Goal: Task Accomplishment & Management: Manage account settings

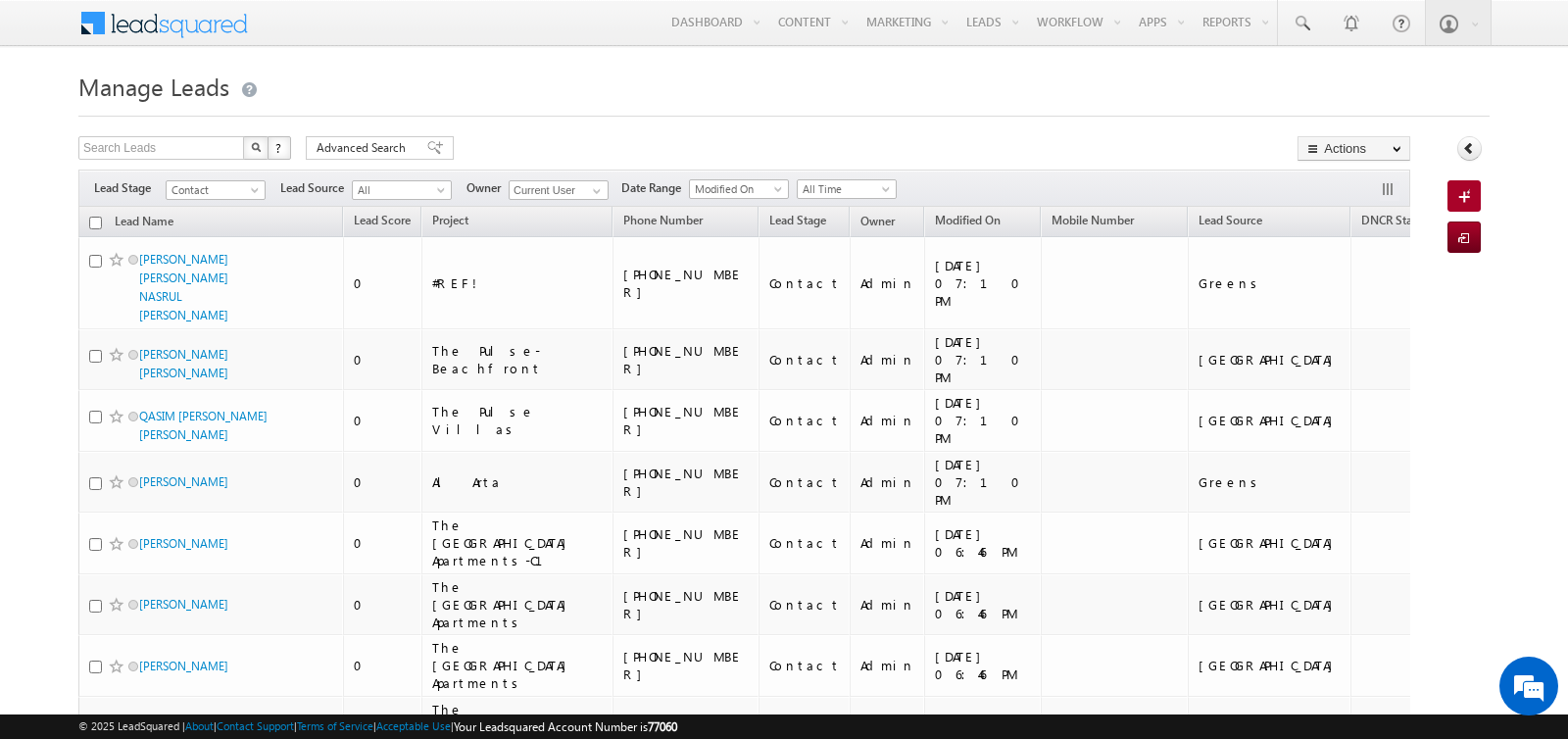
click at [92, 222] on input "checkbox" at bounding box center [95, 223] width 13 height 13
checkbox input "true"
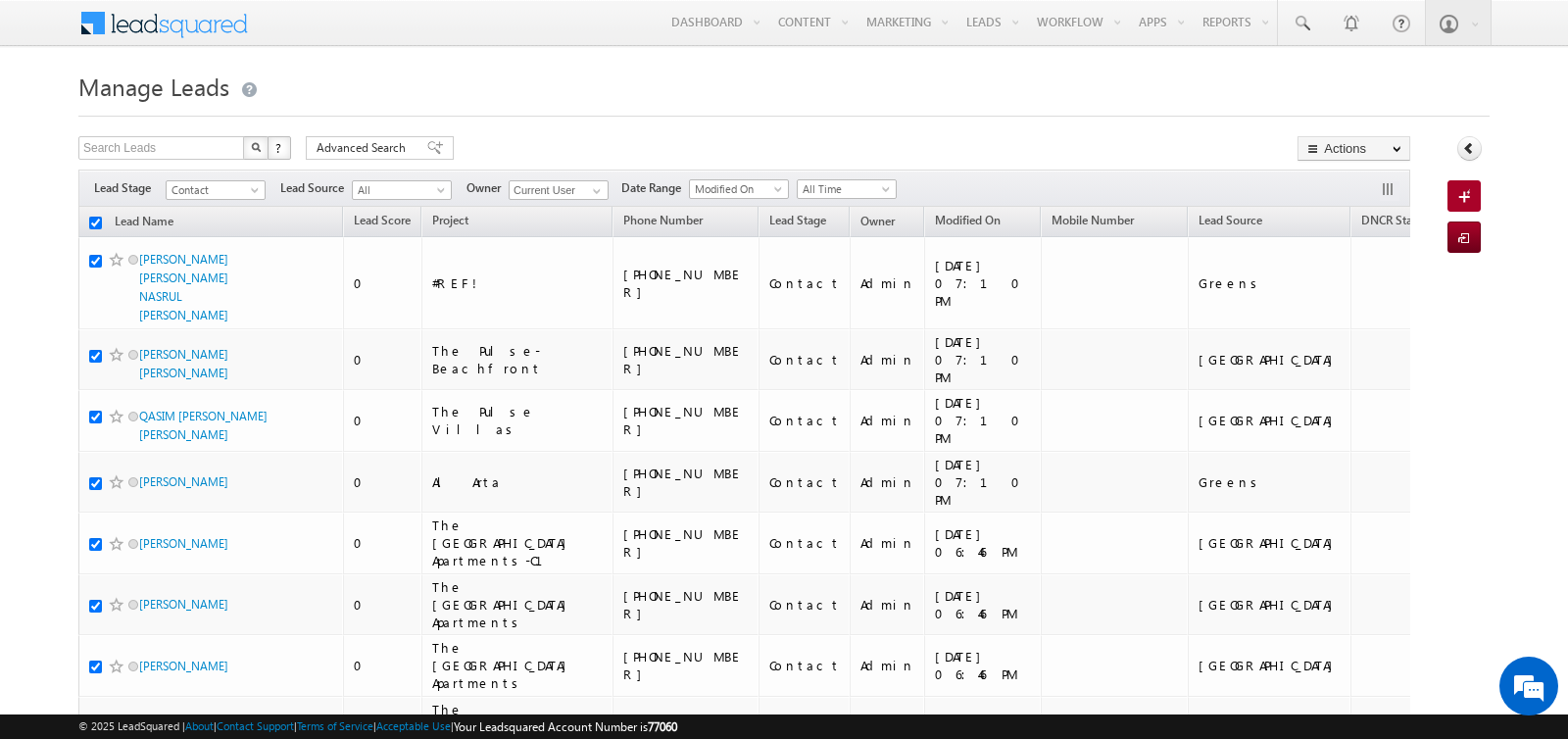
checkbox input "true"
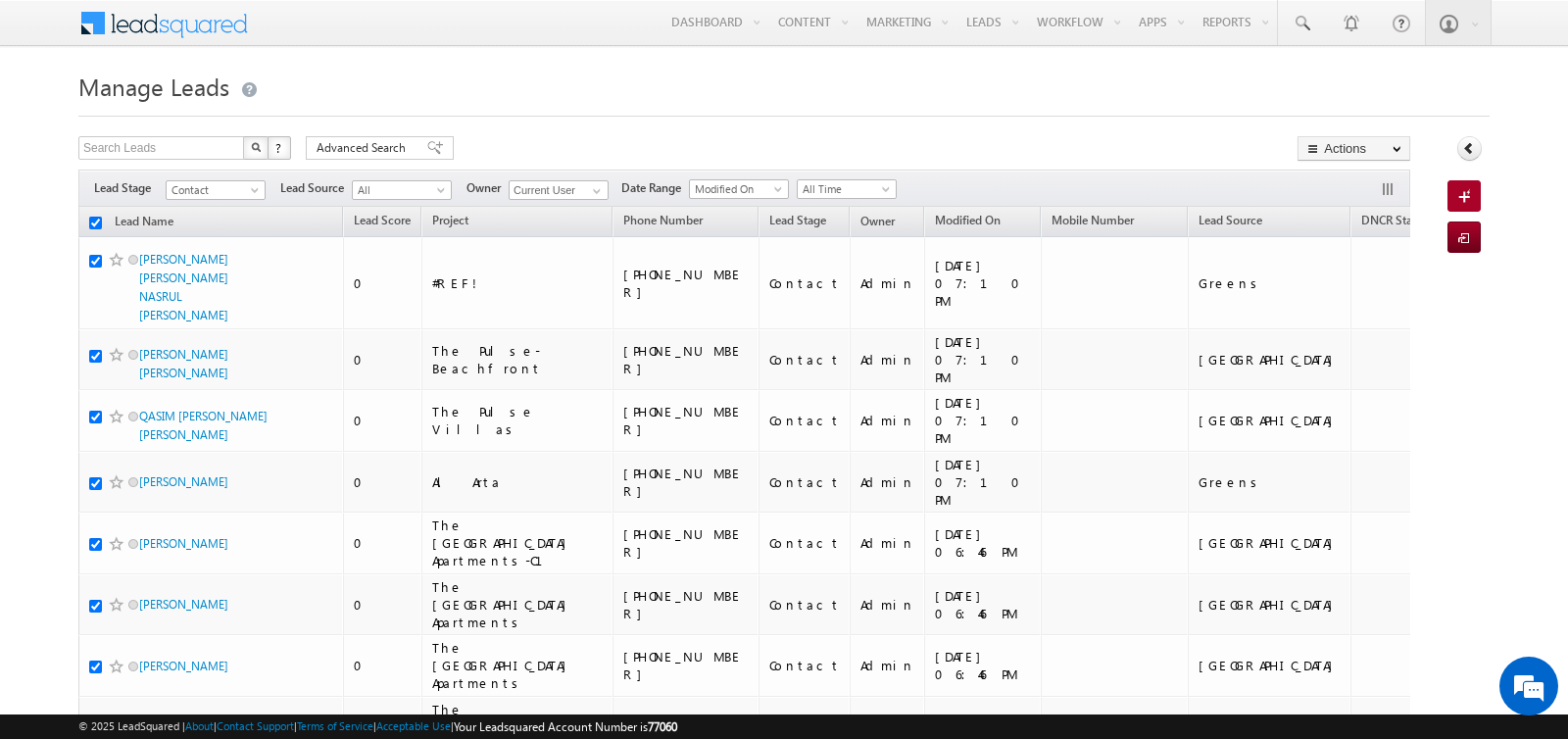
checkbox input "true"
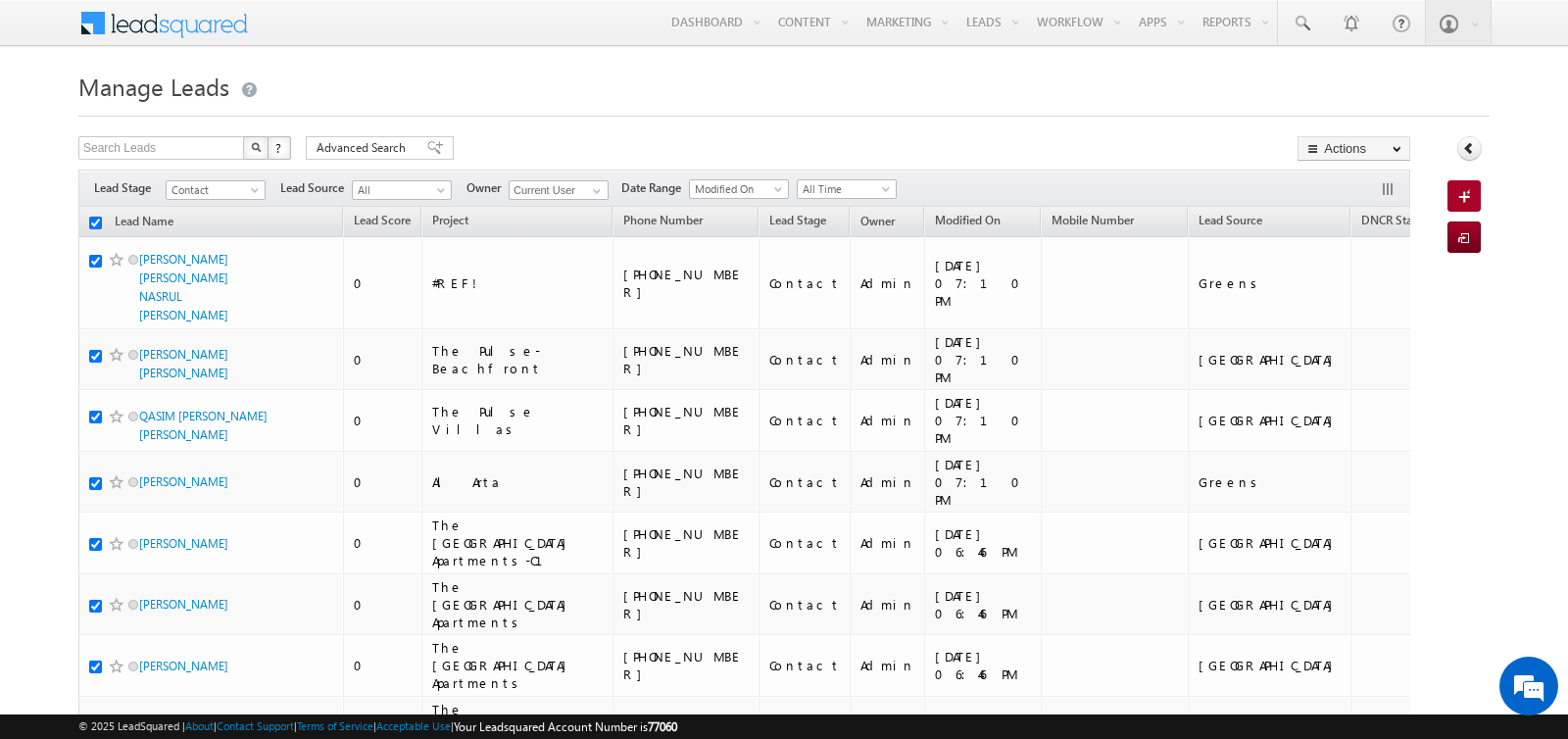
checkbox input "true"
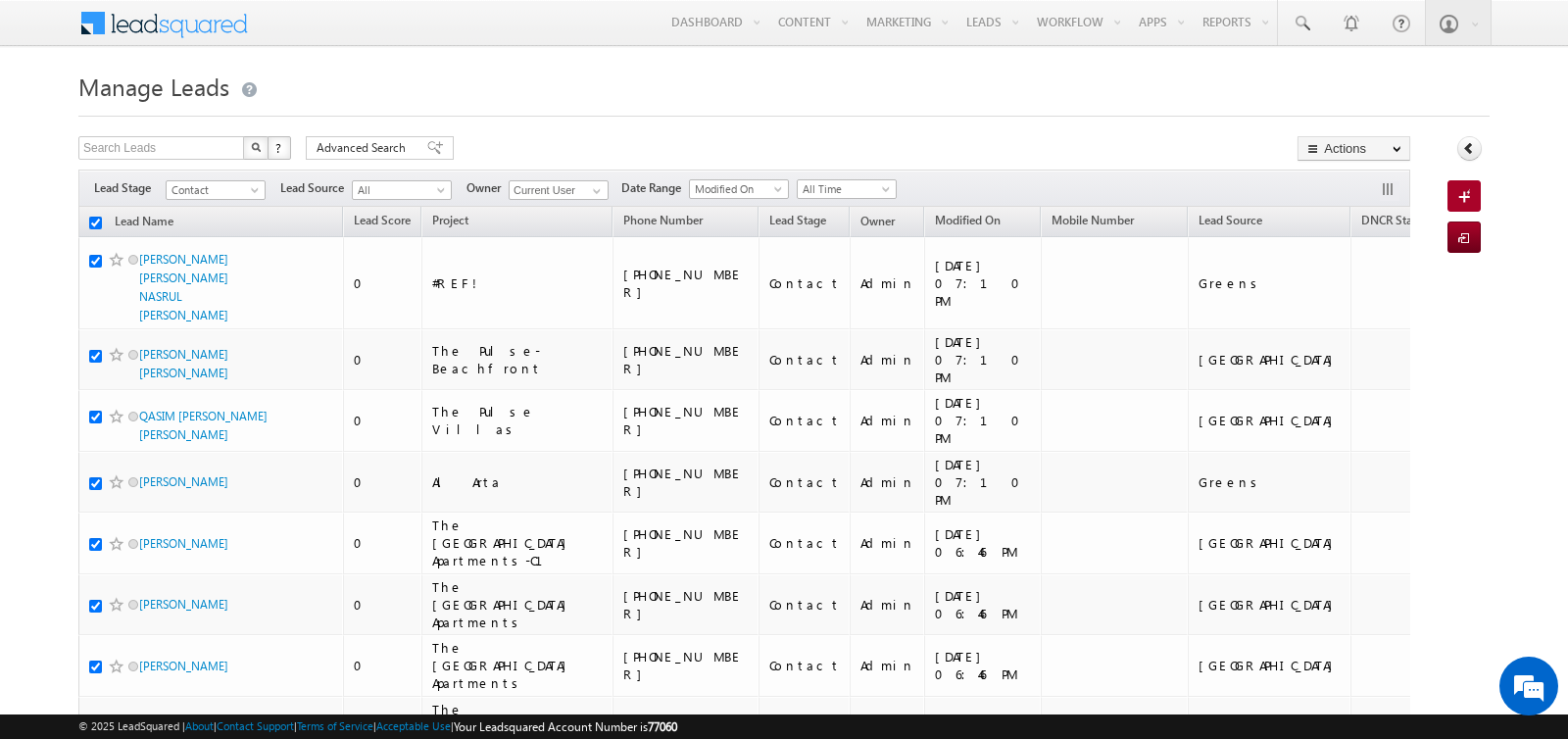
checkbox input "true"
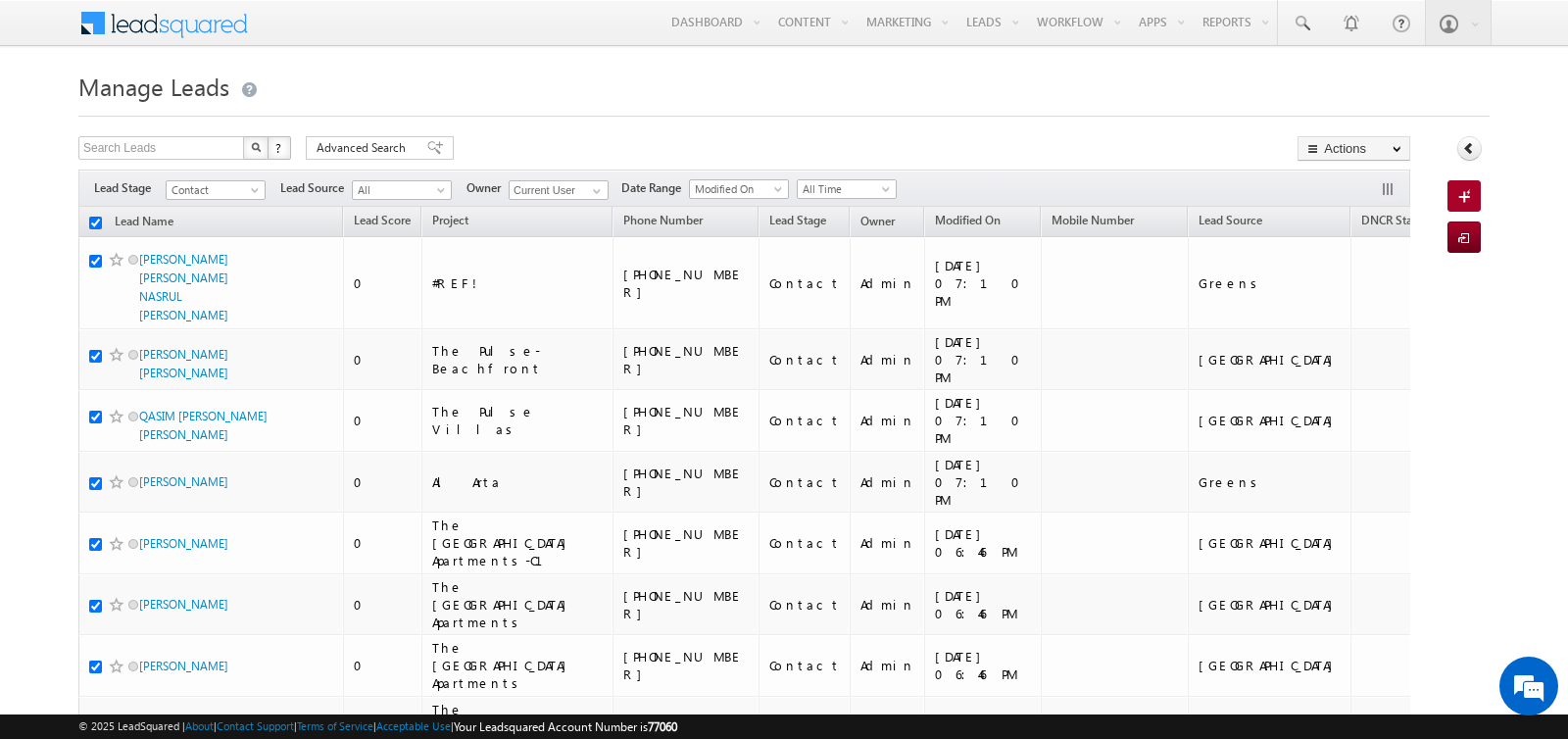
checkbox input "true"
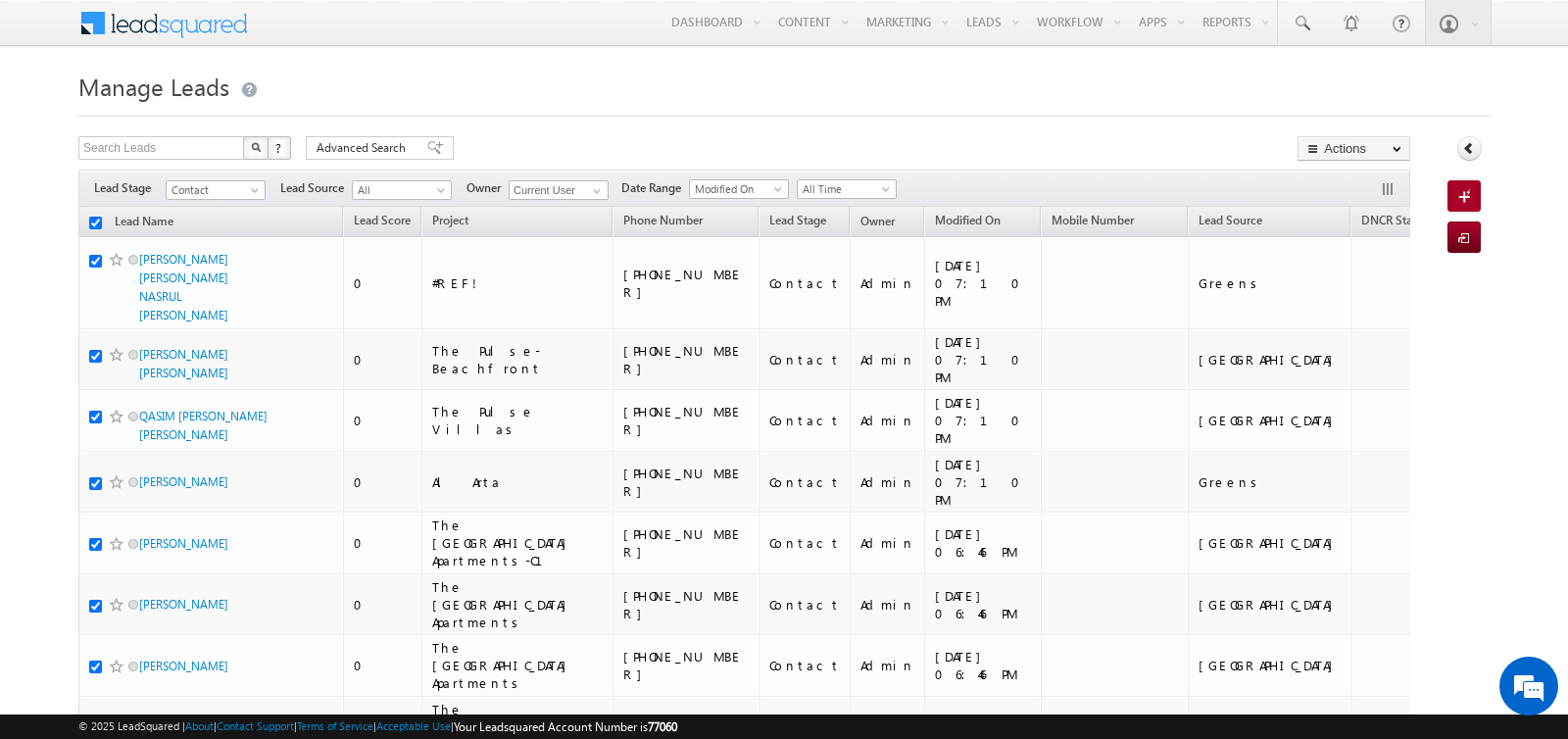
checkbox input "true"
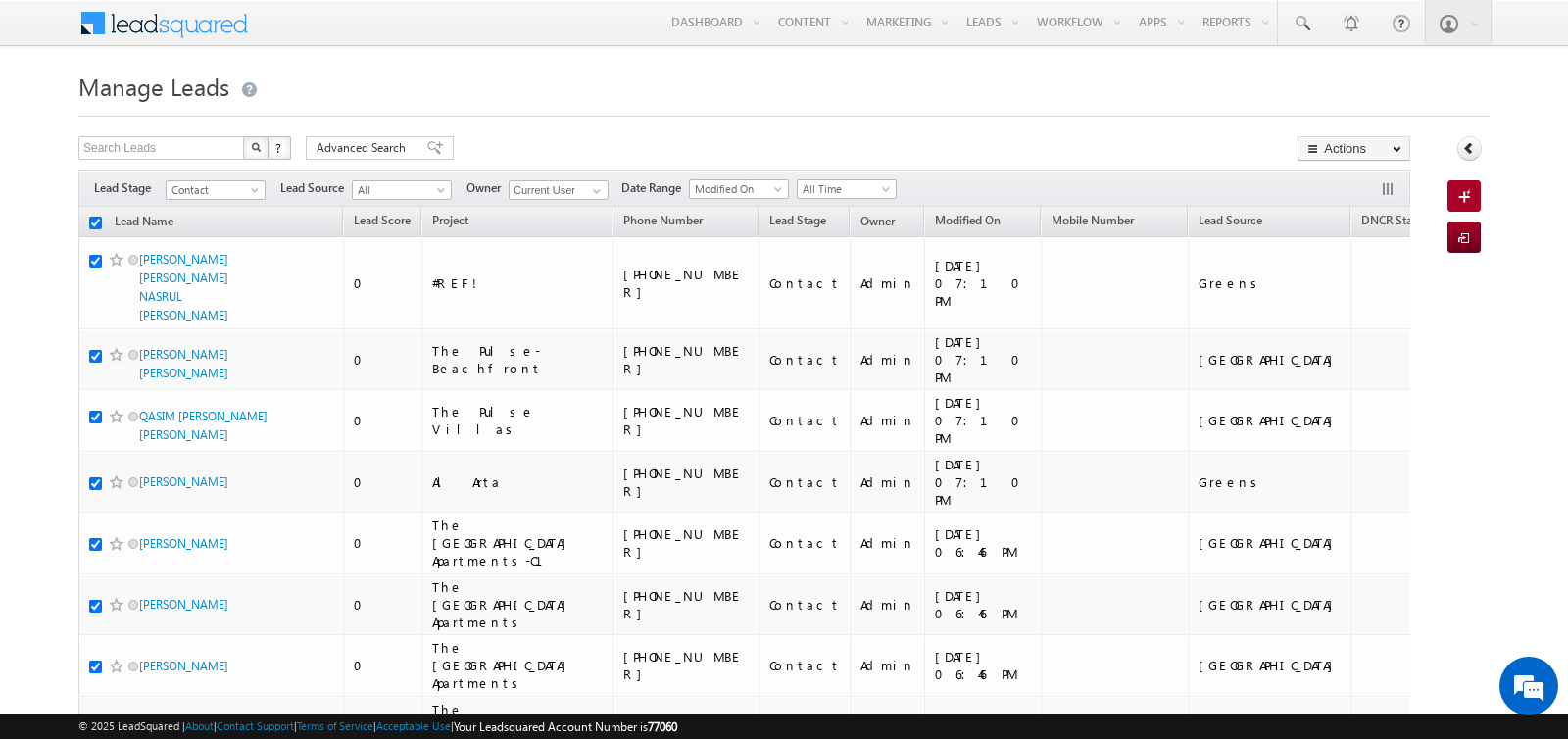
checkbox input "true"
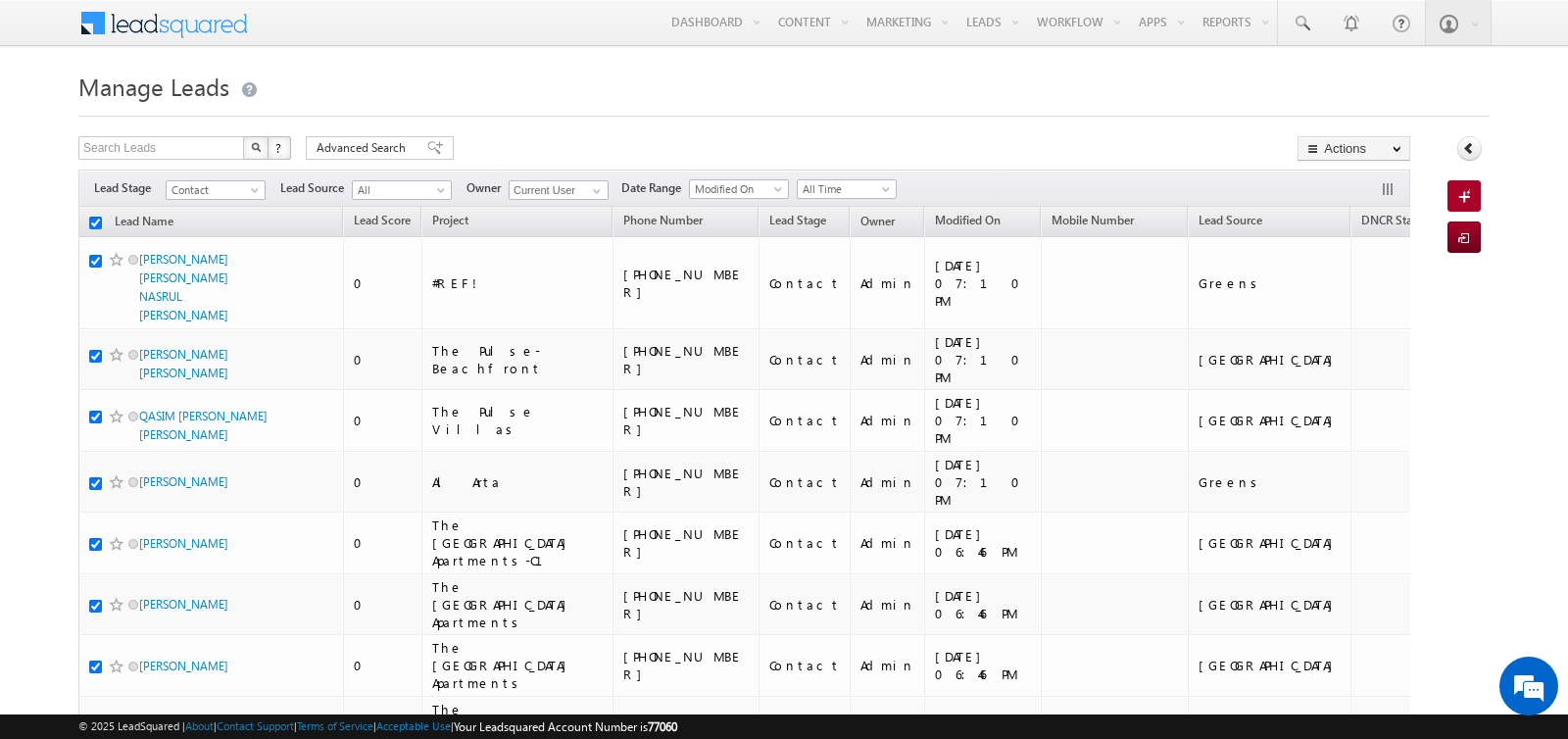
checkbox input "true"
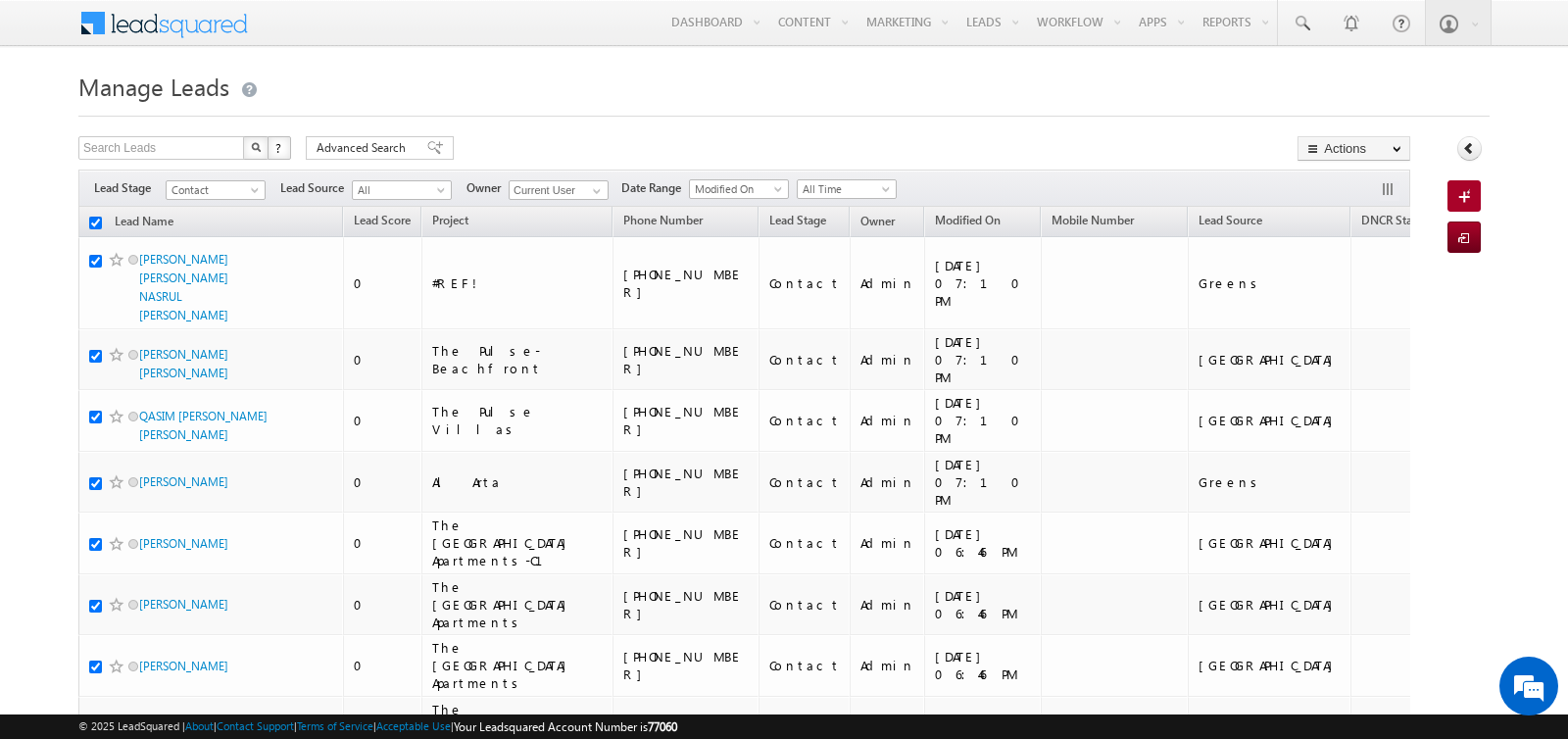
checkbox input "true"
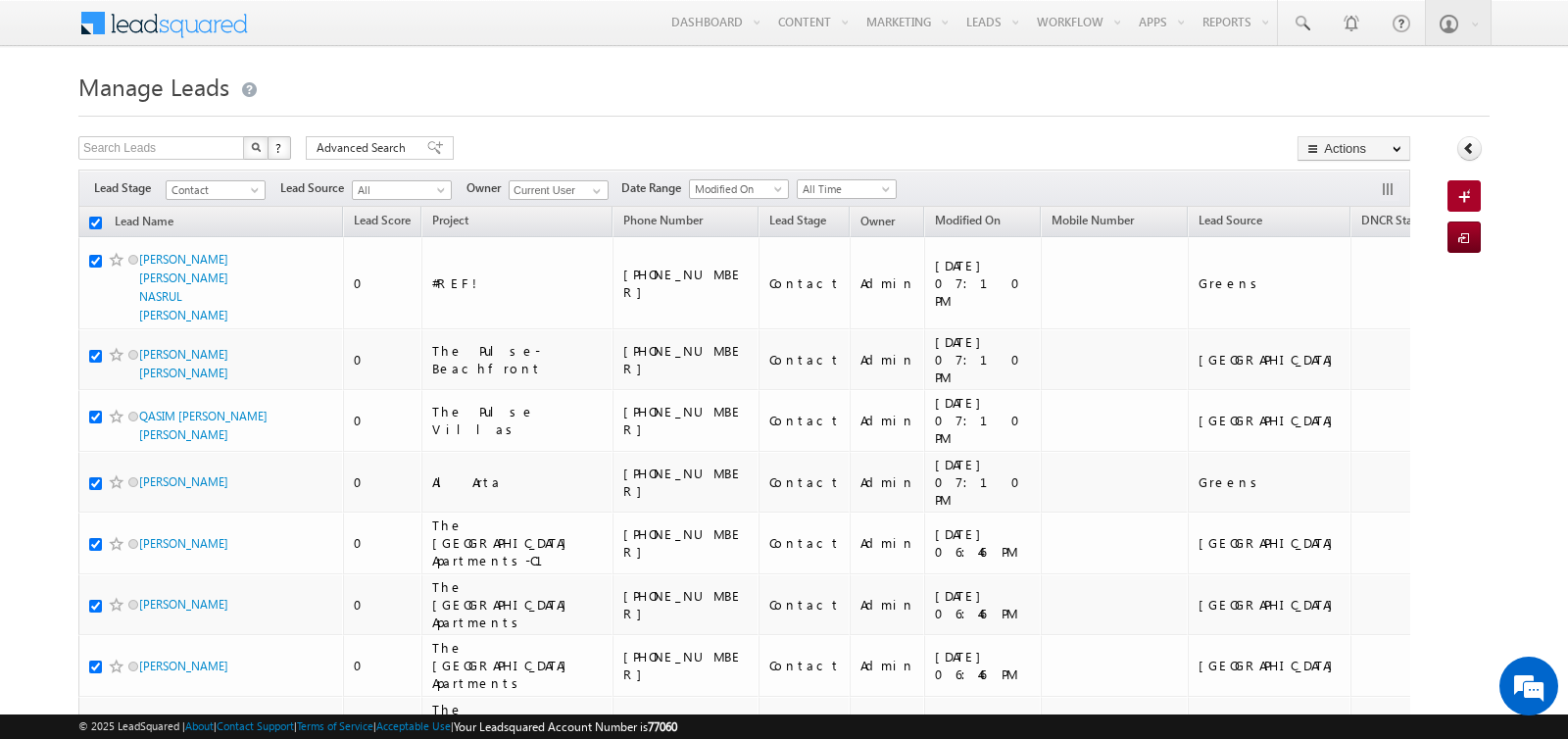
checkbox input "true"
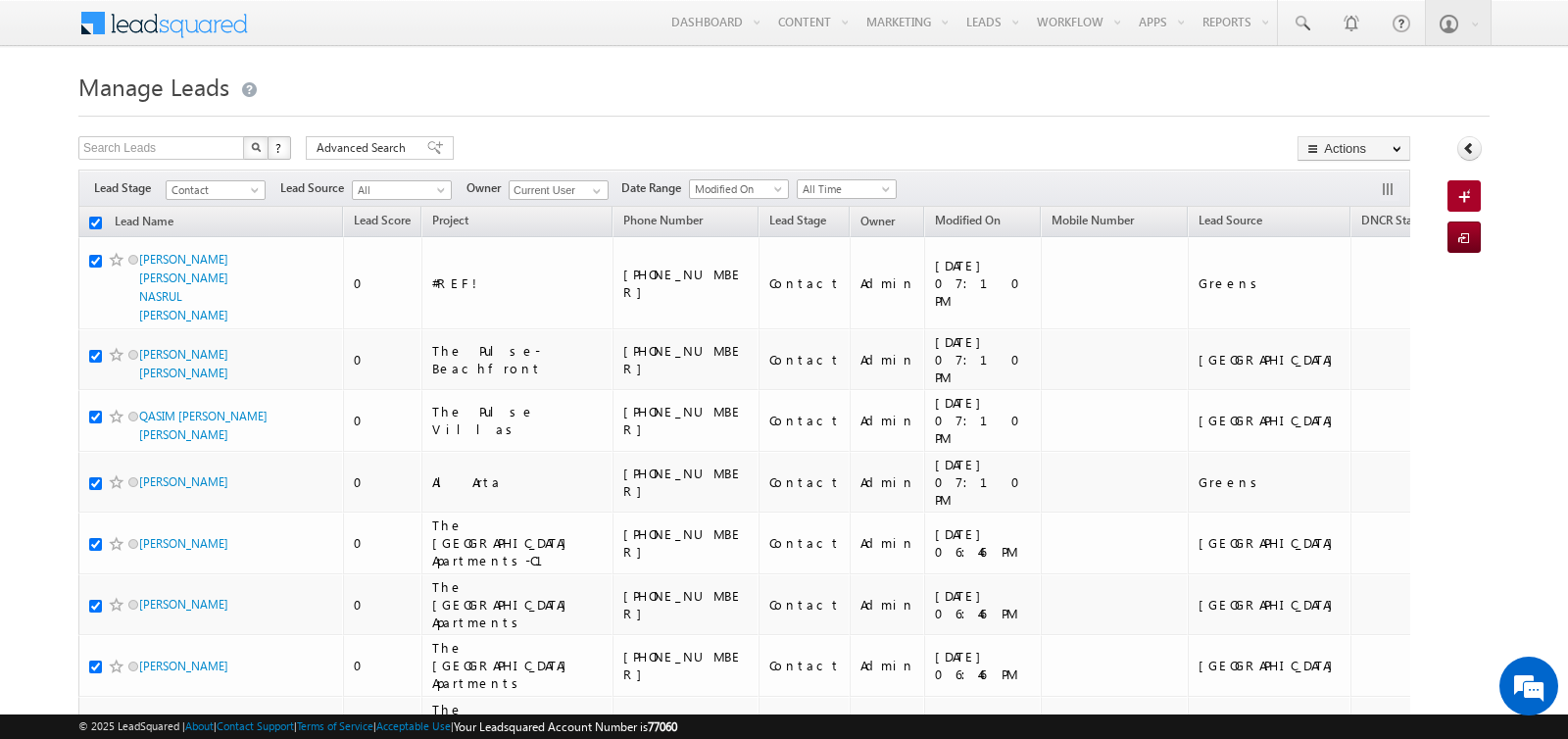
checkbox input "true"
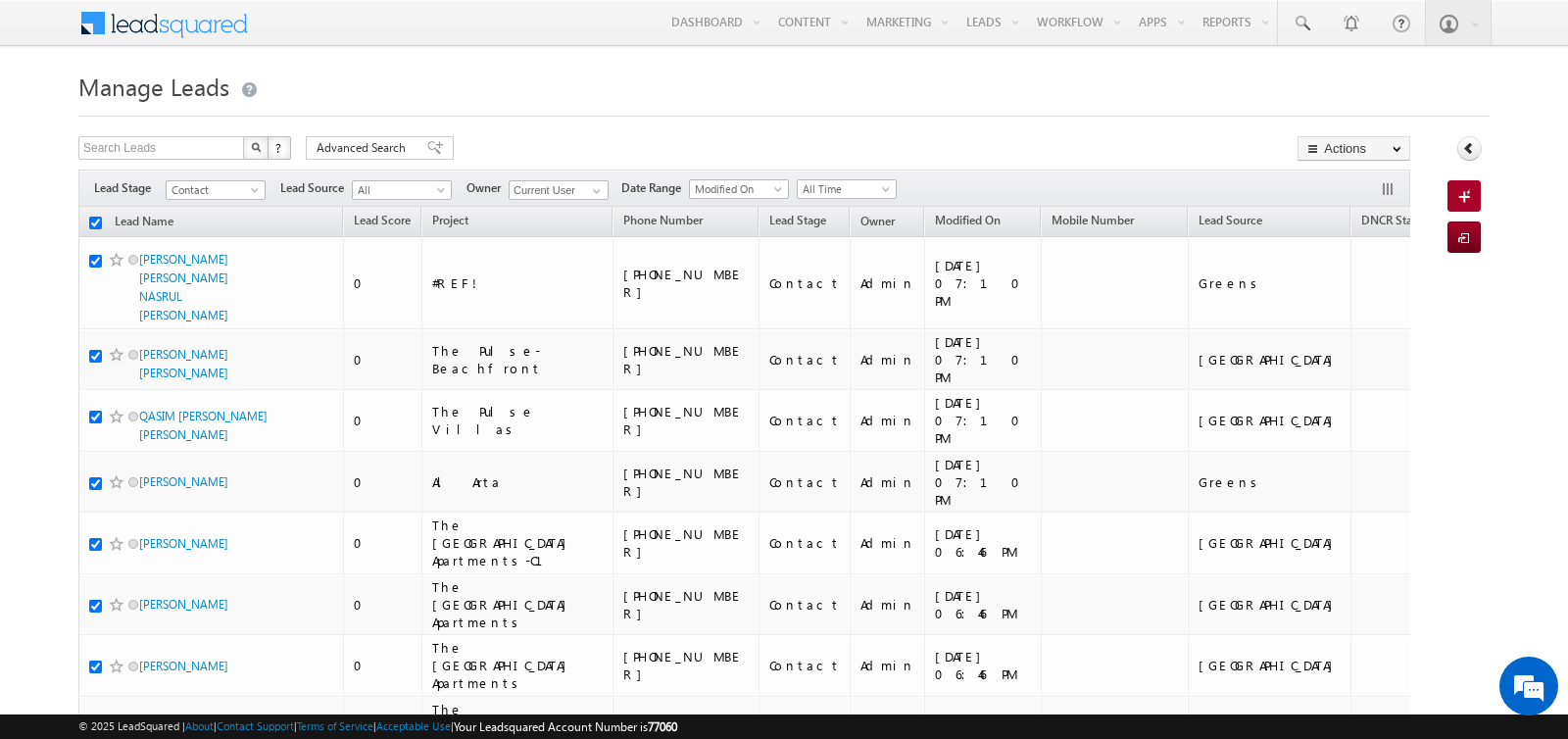
checkbox input "true"
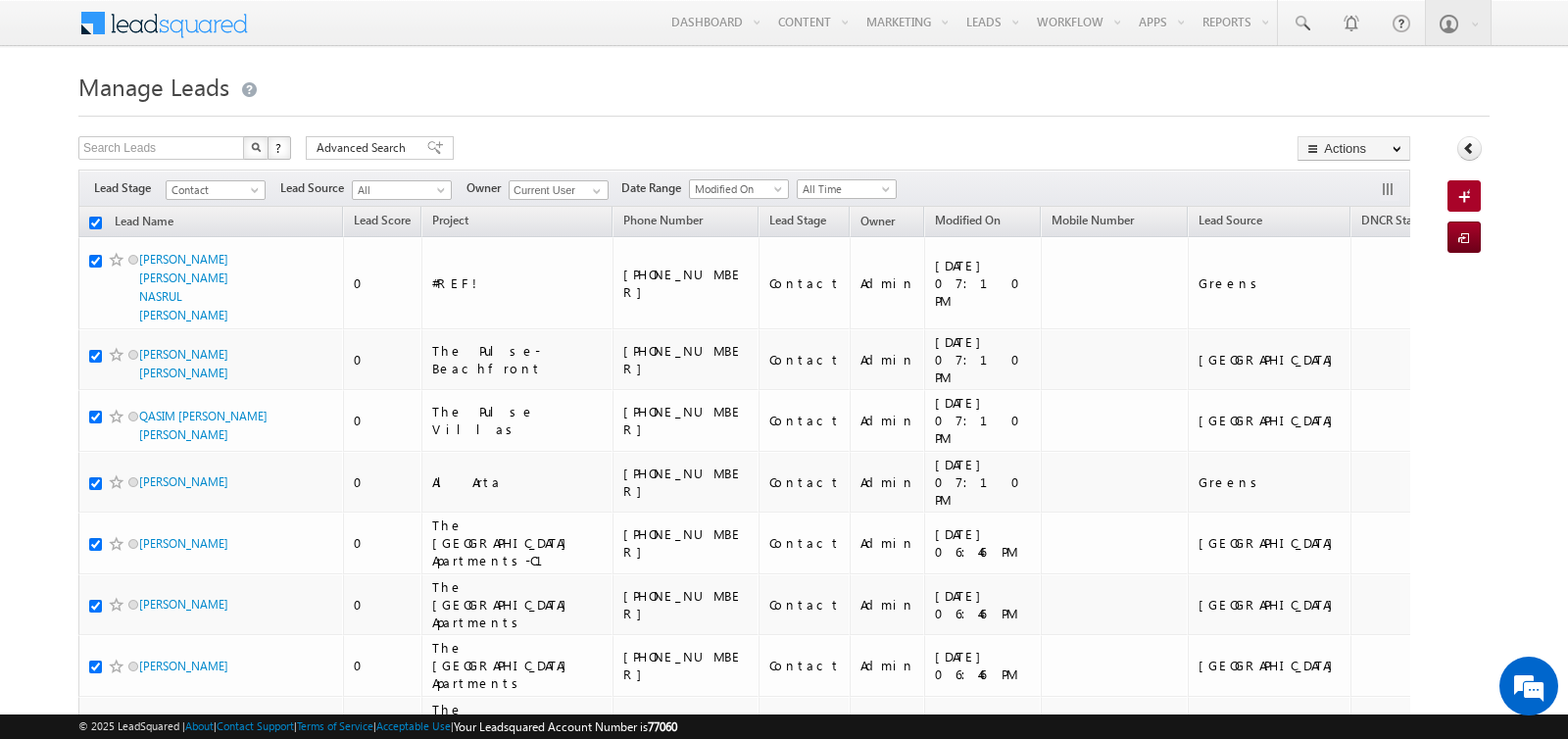
checkbox input "true"
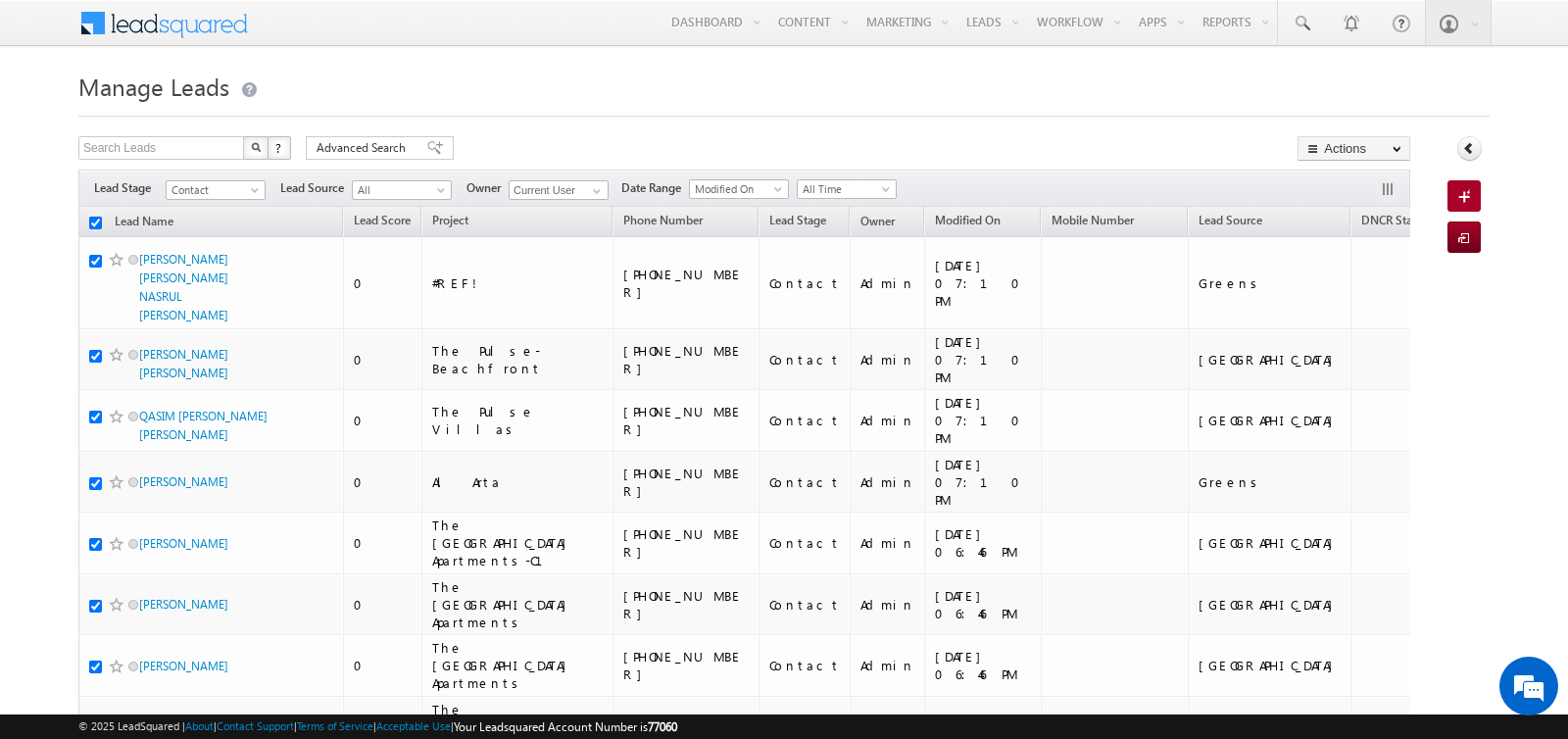
checkbox input "true"
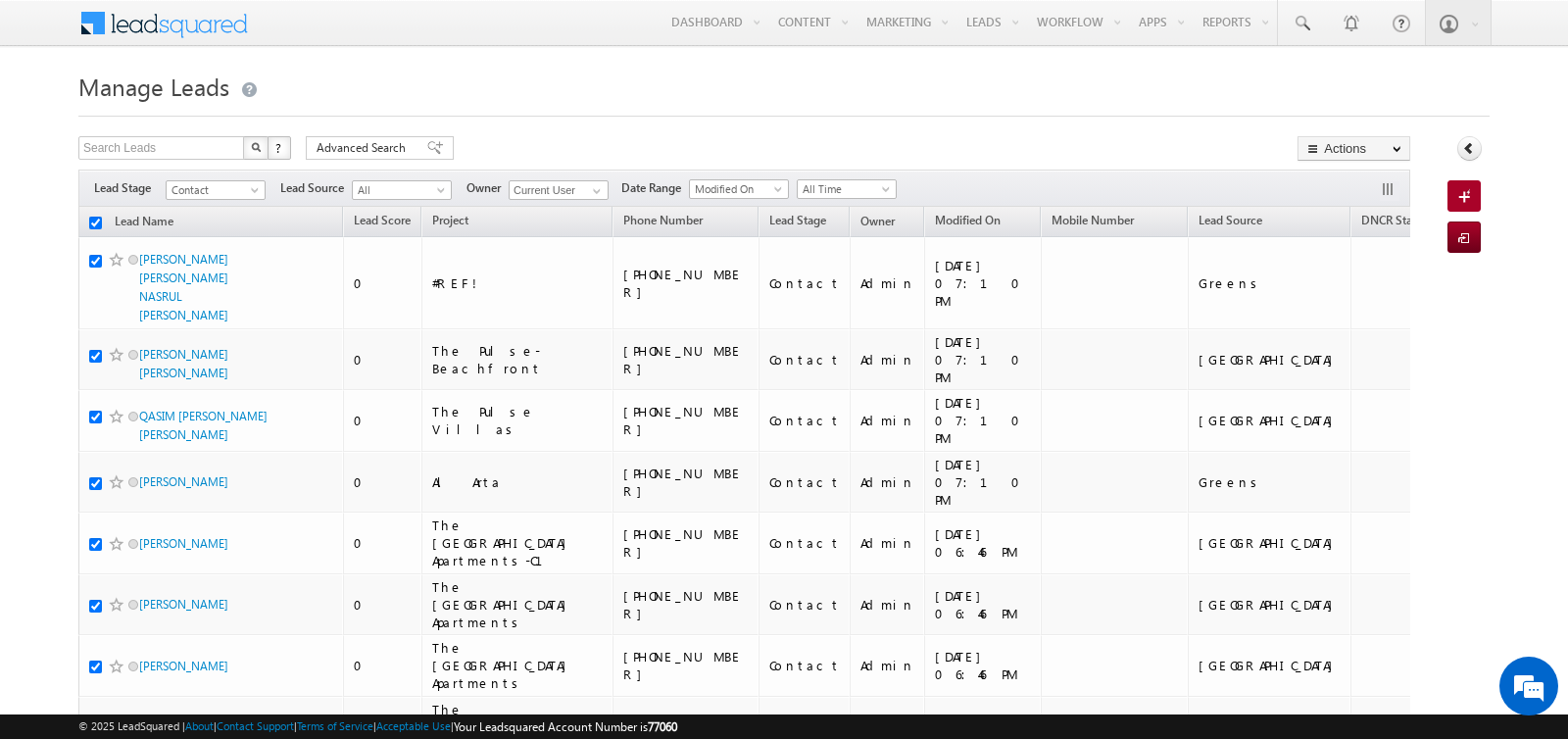
checkbox input "true"
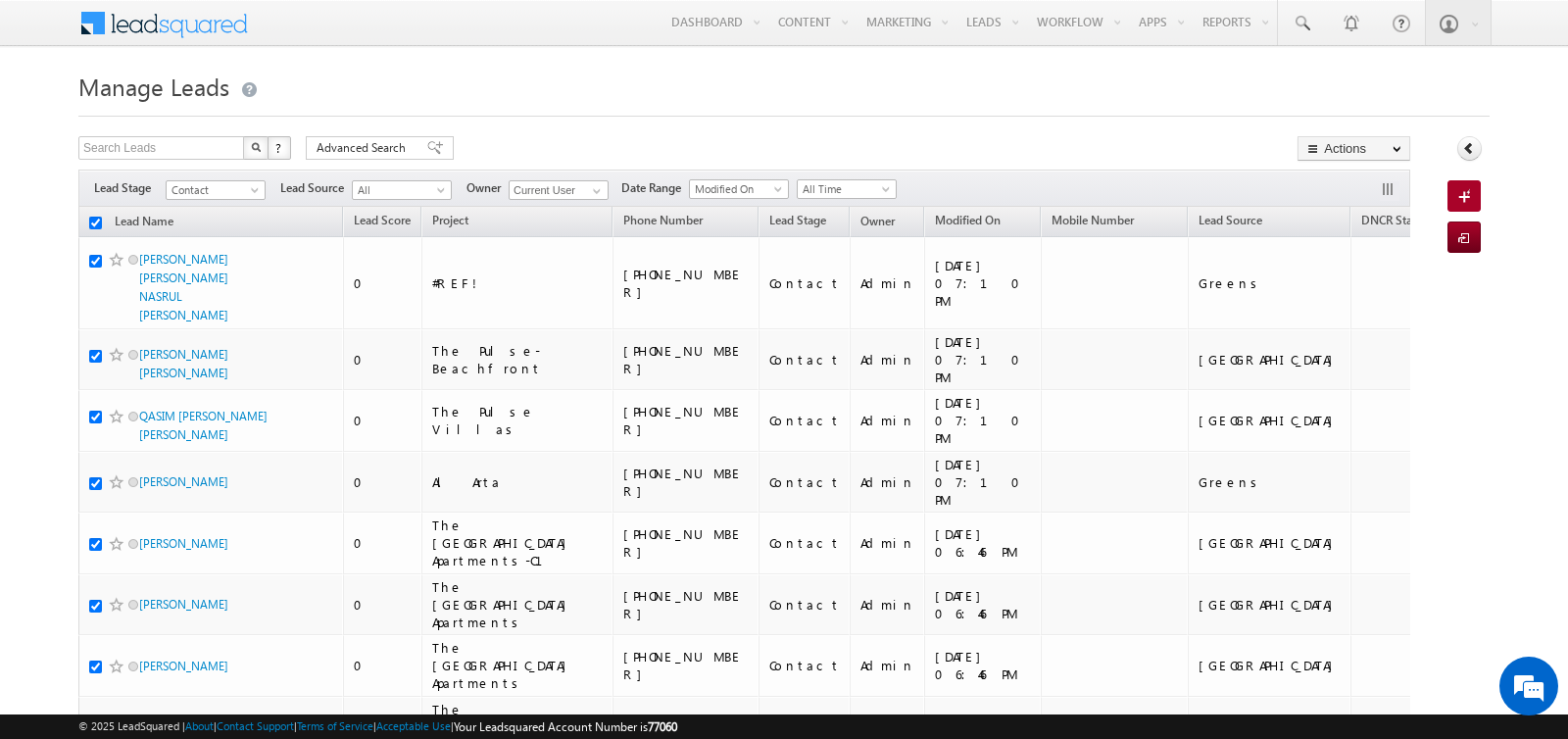
checkbox input "true"
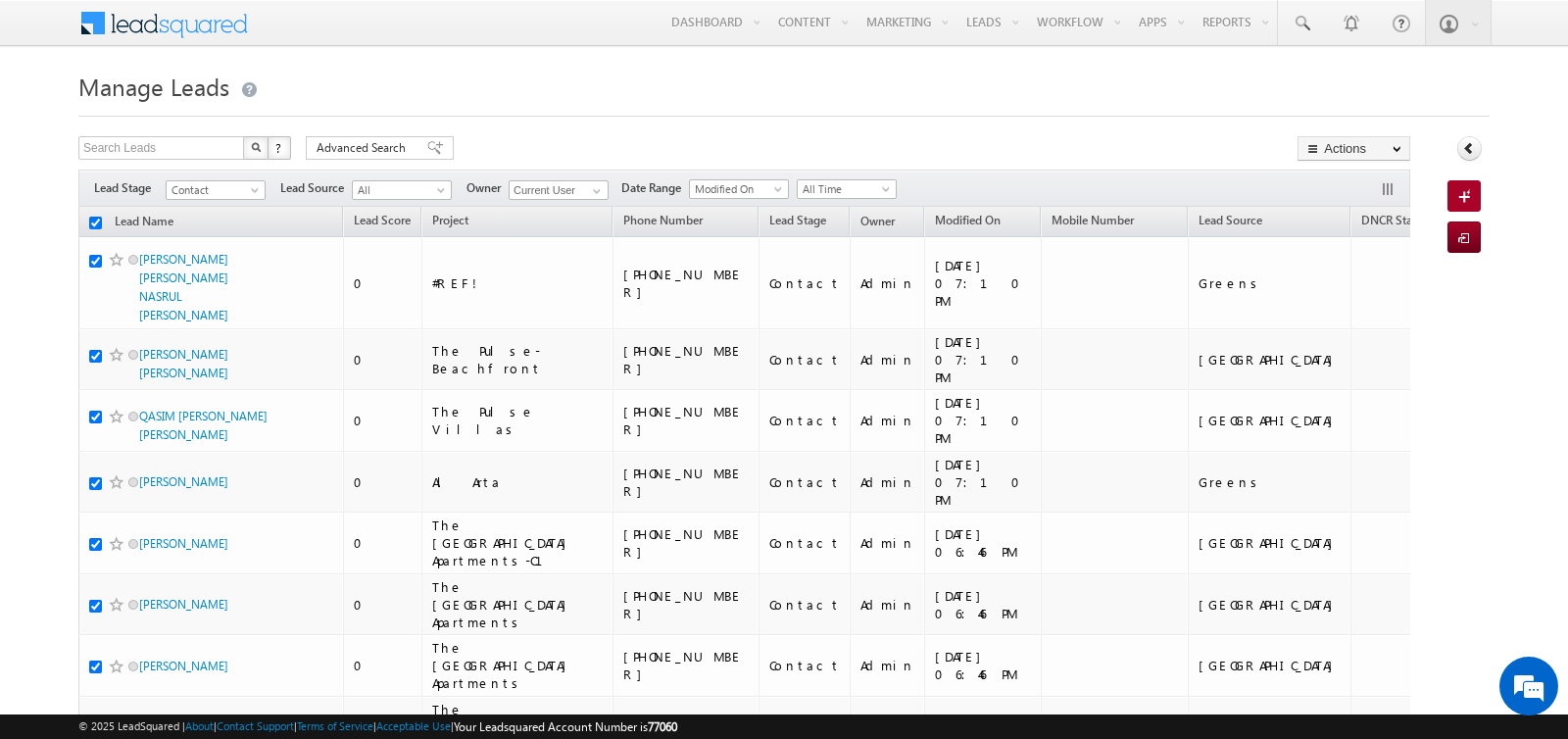
checkbox input "true"
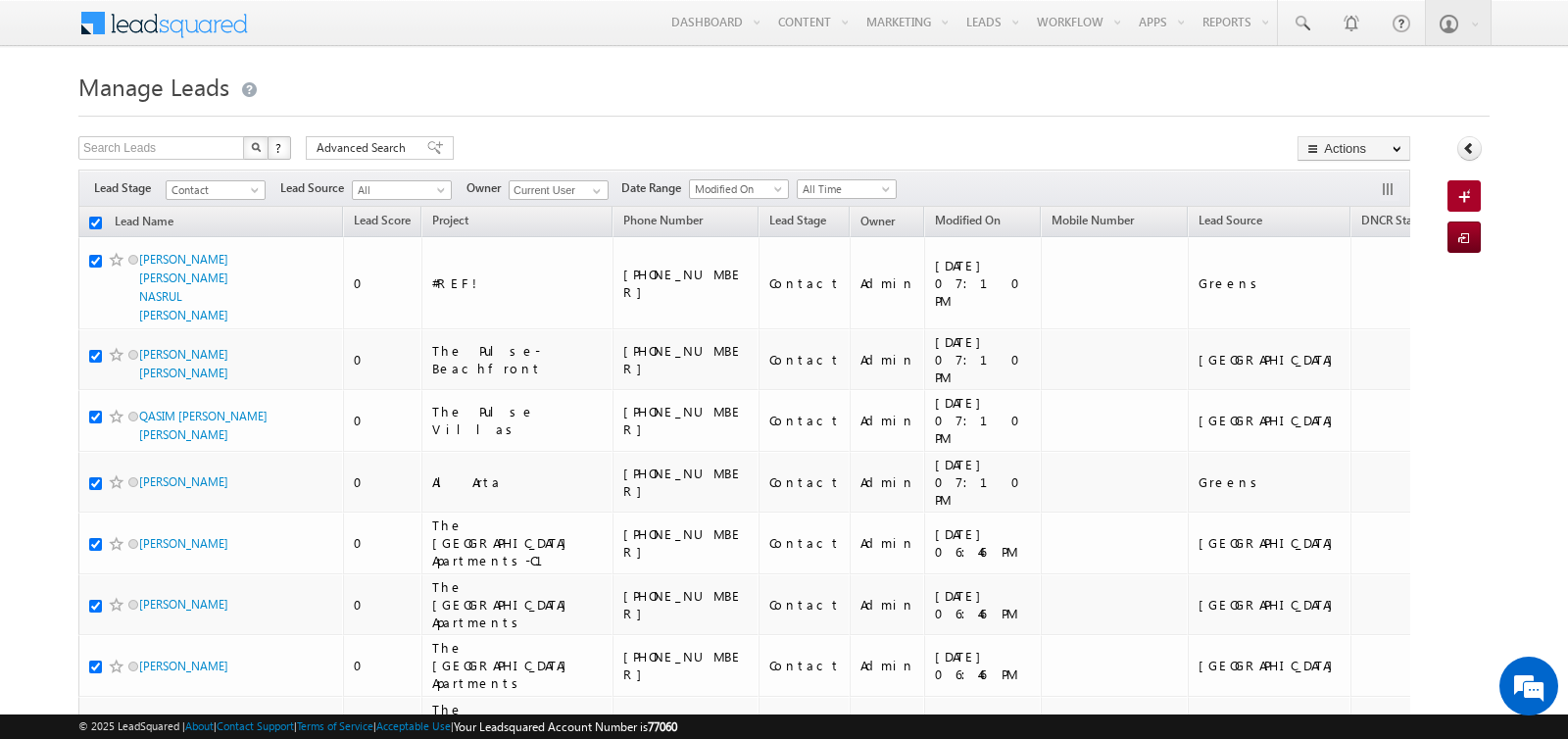
checkbox input "true"
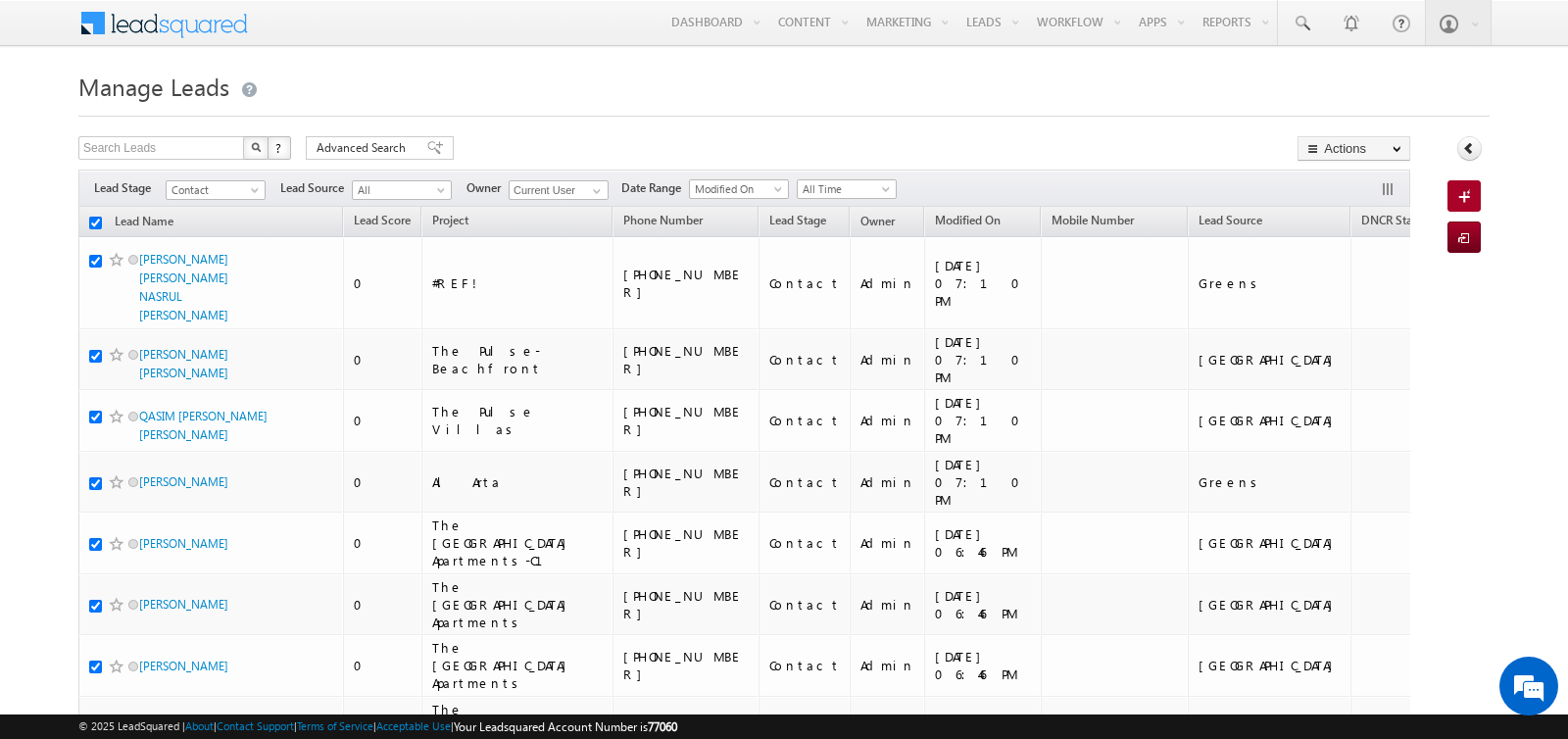
checkbox input "true"
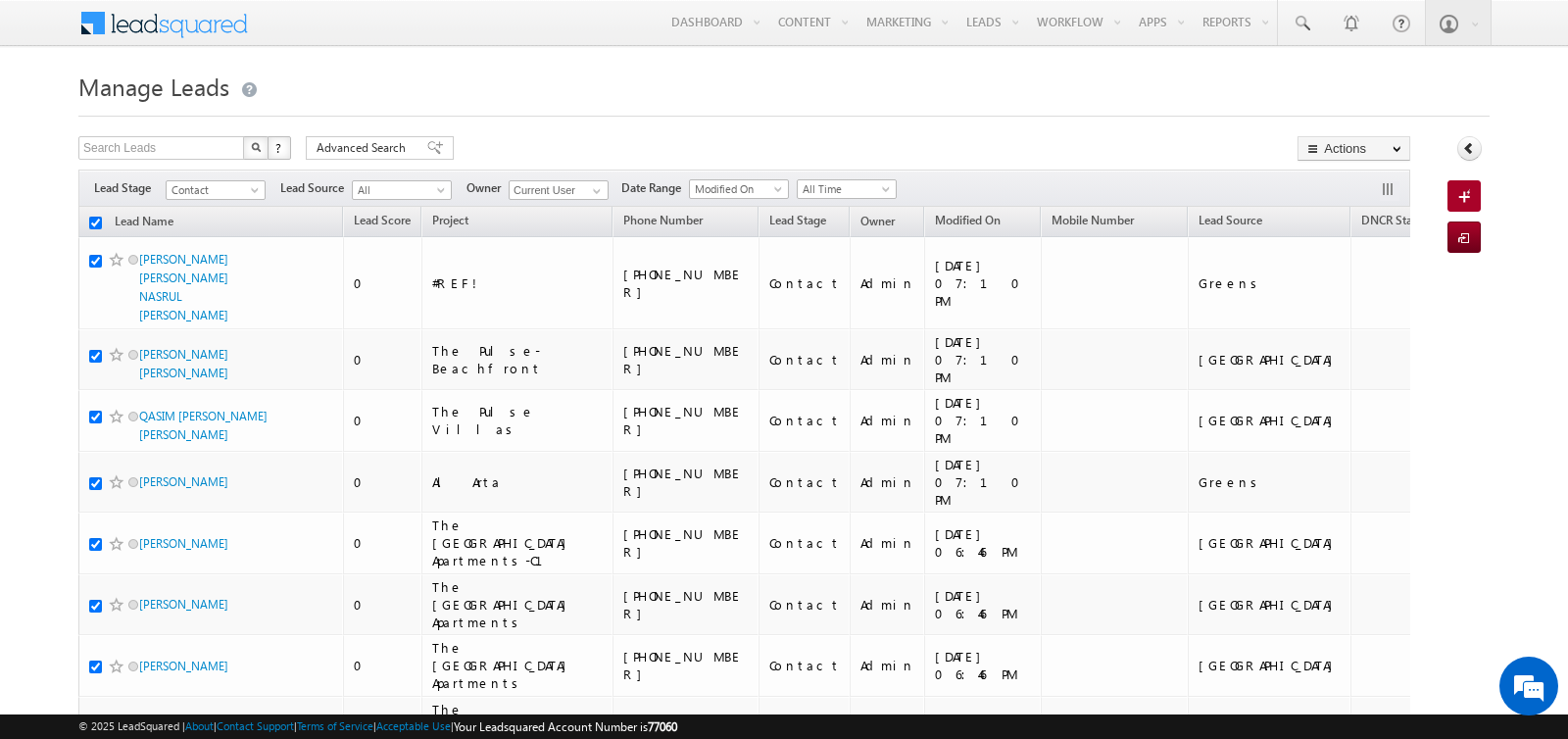
checkbox input "true"
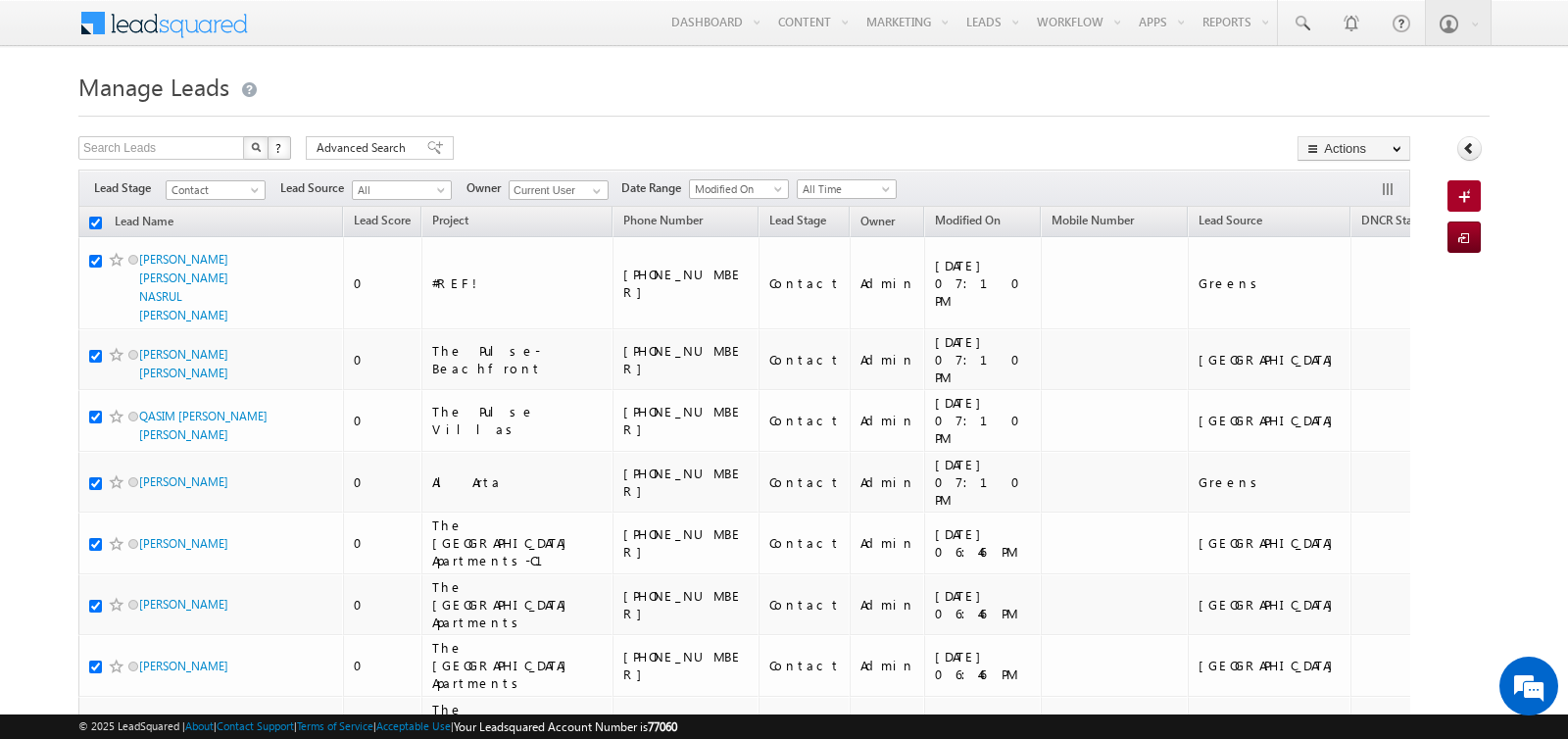
checkbox input "true"
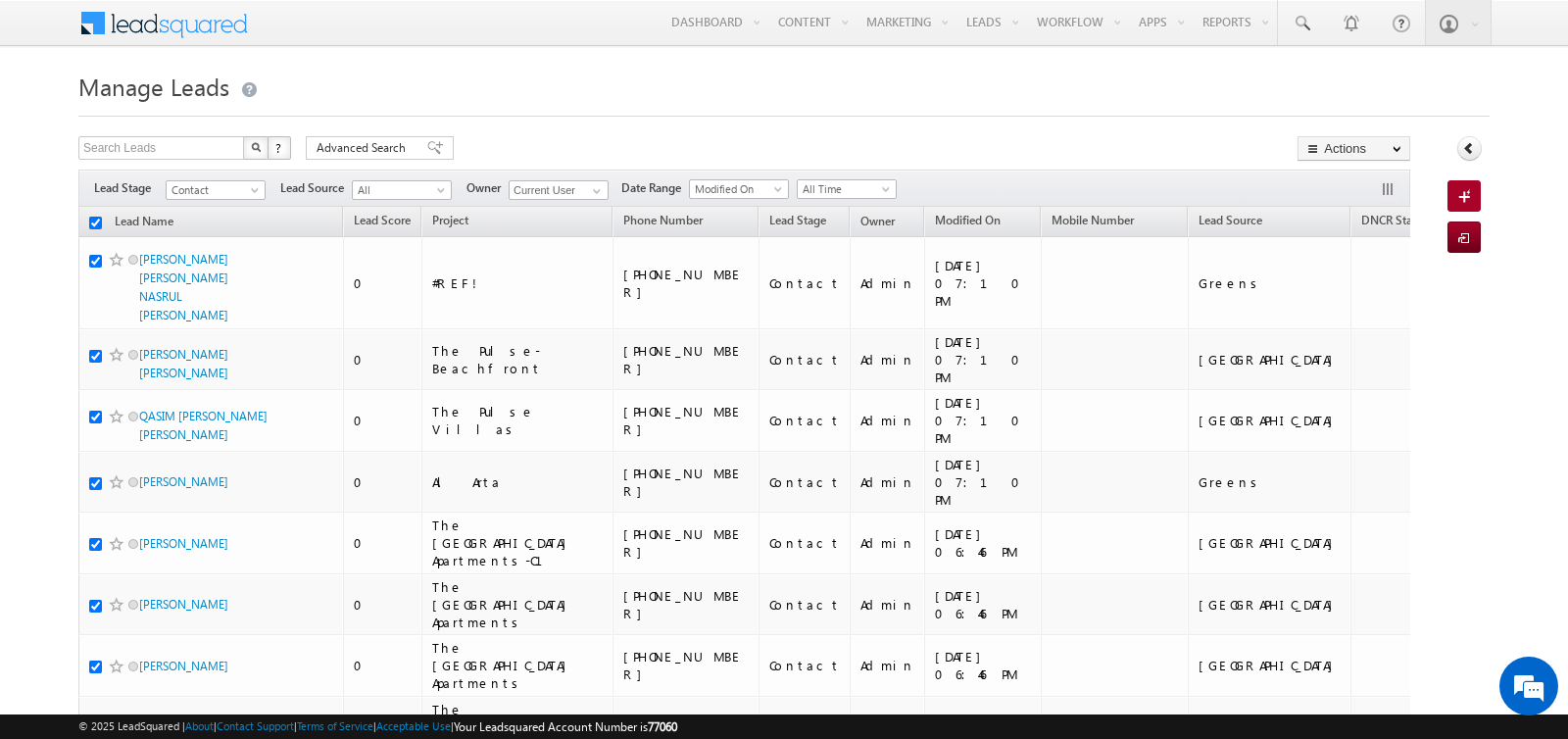
checkbox input "true"
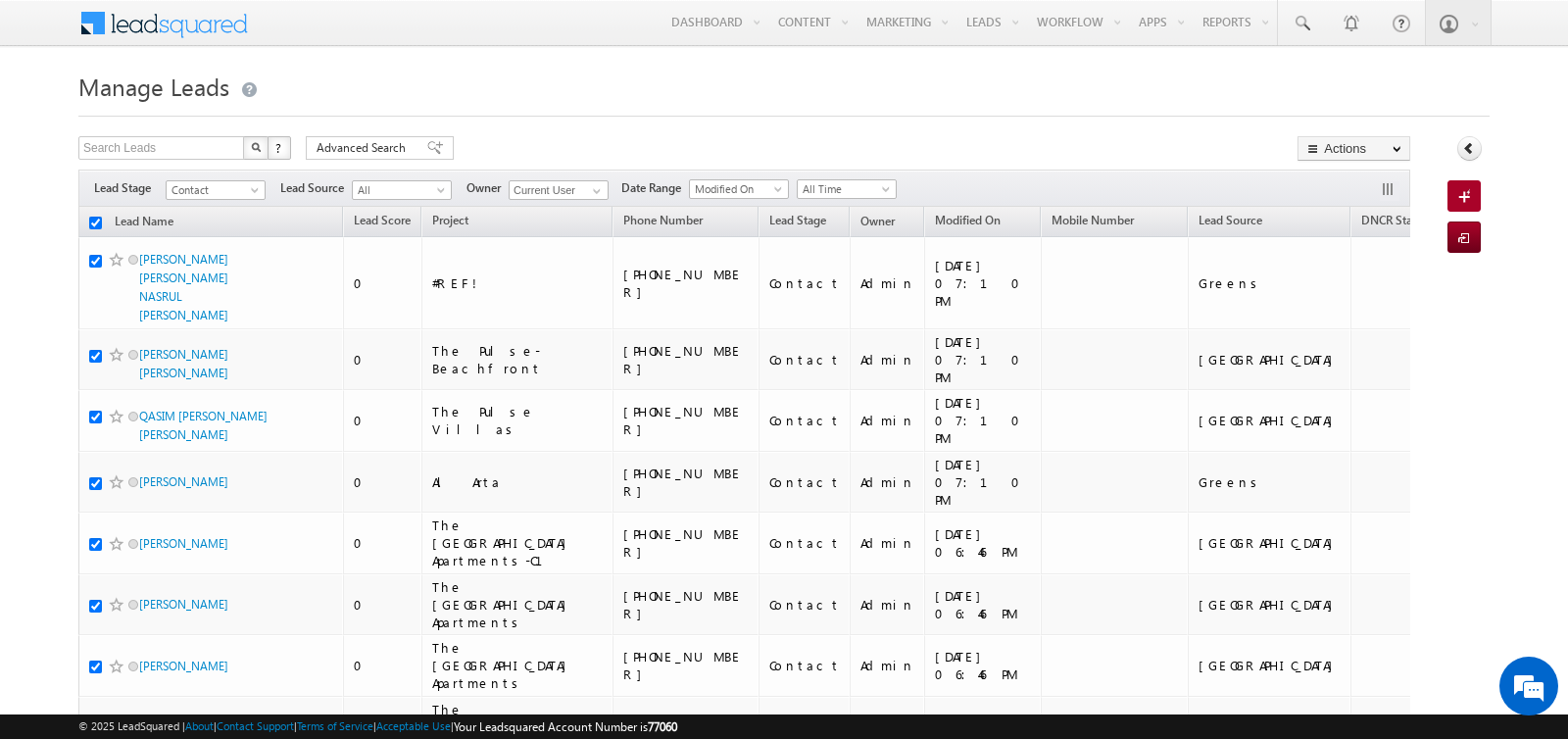
checkbox input "true"
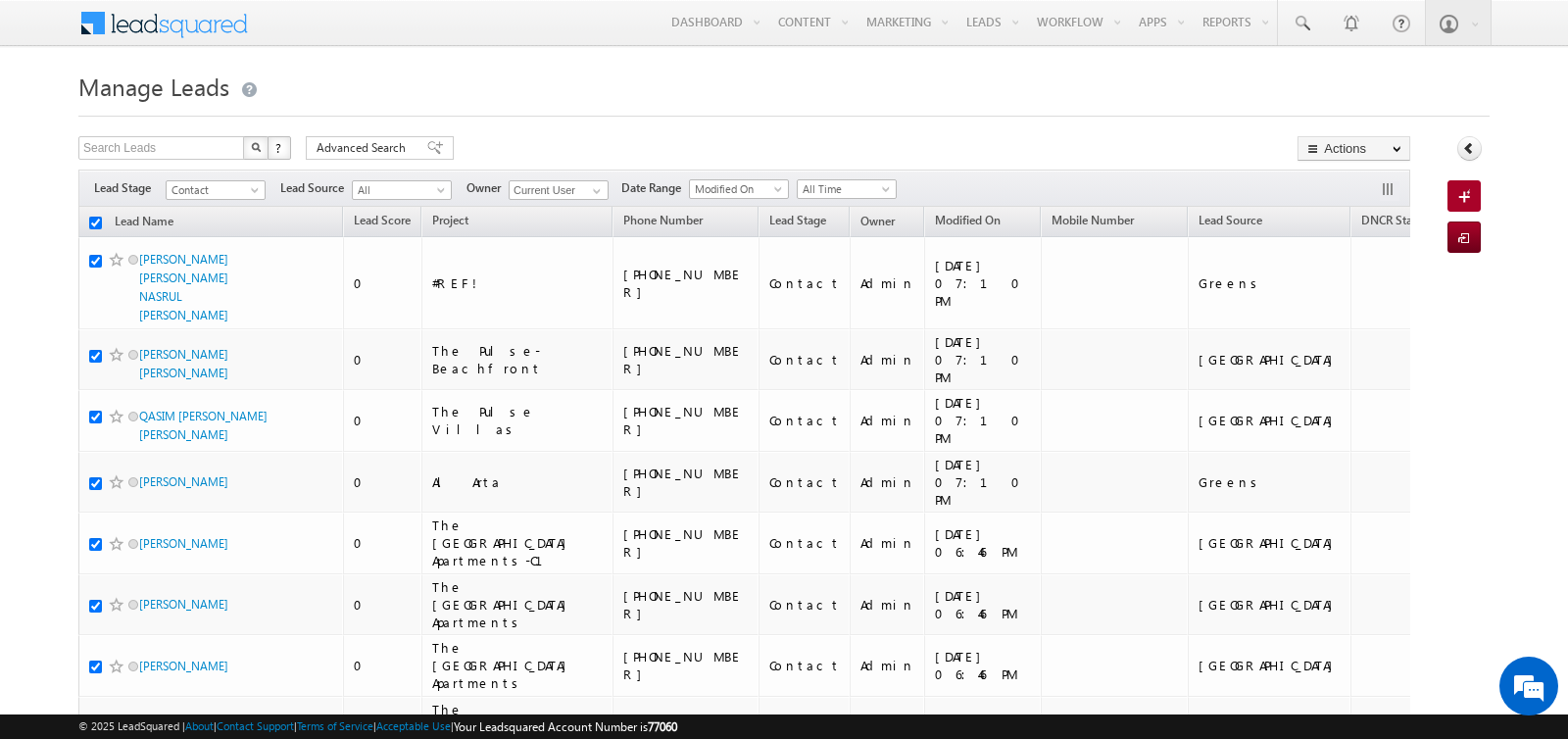
checkbox input "true"
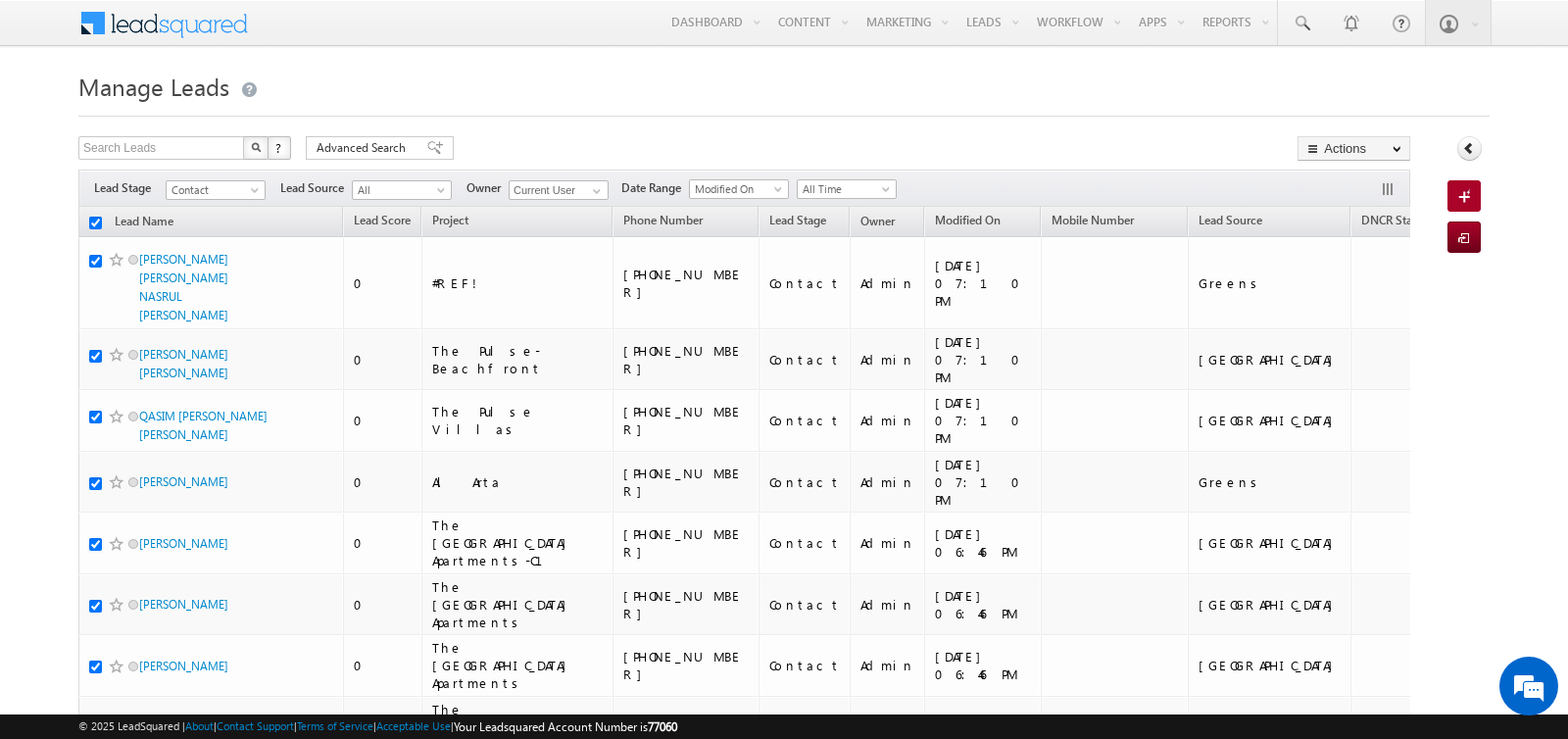
checkbox input "true"
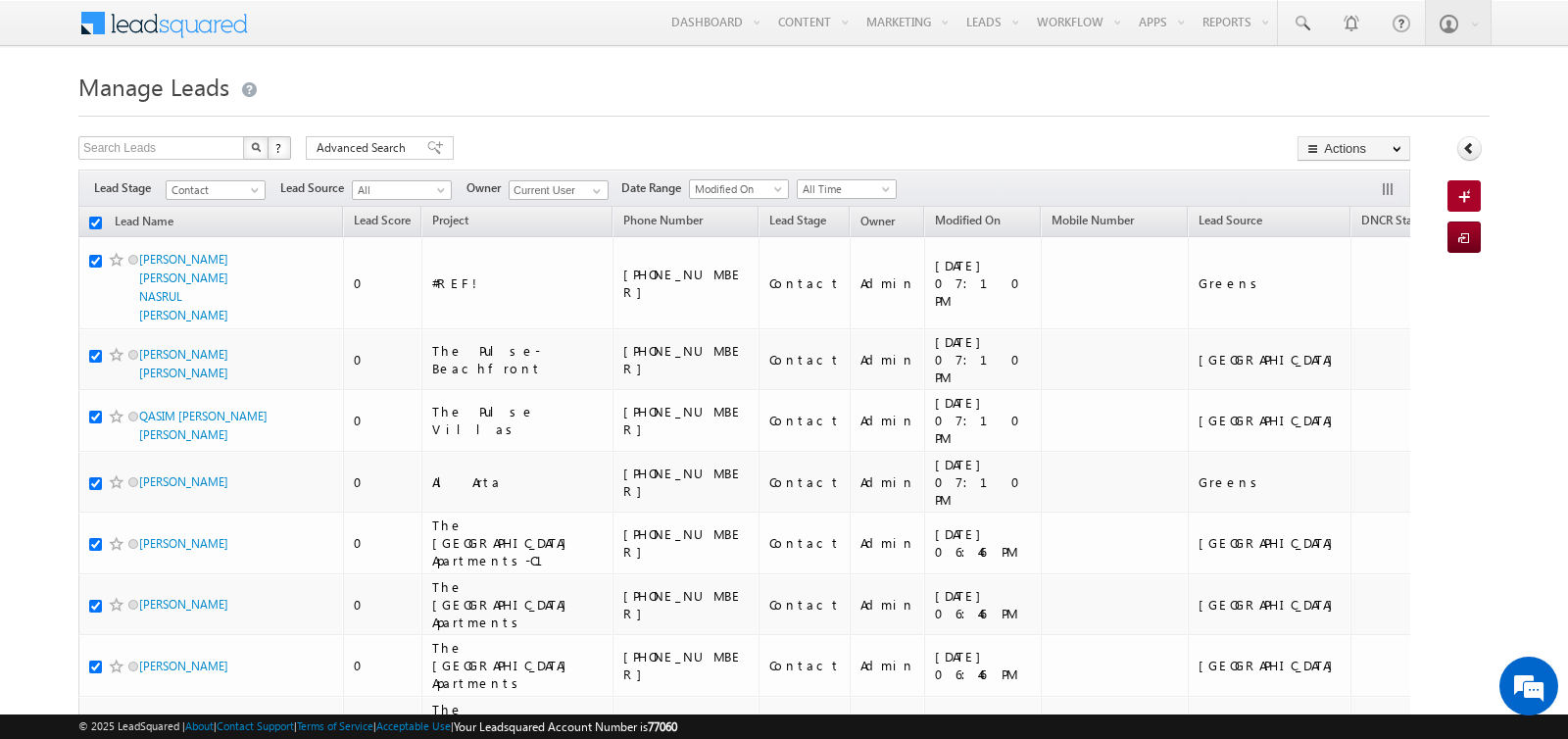
checkbox input "true"
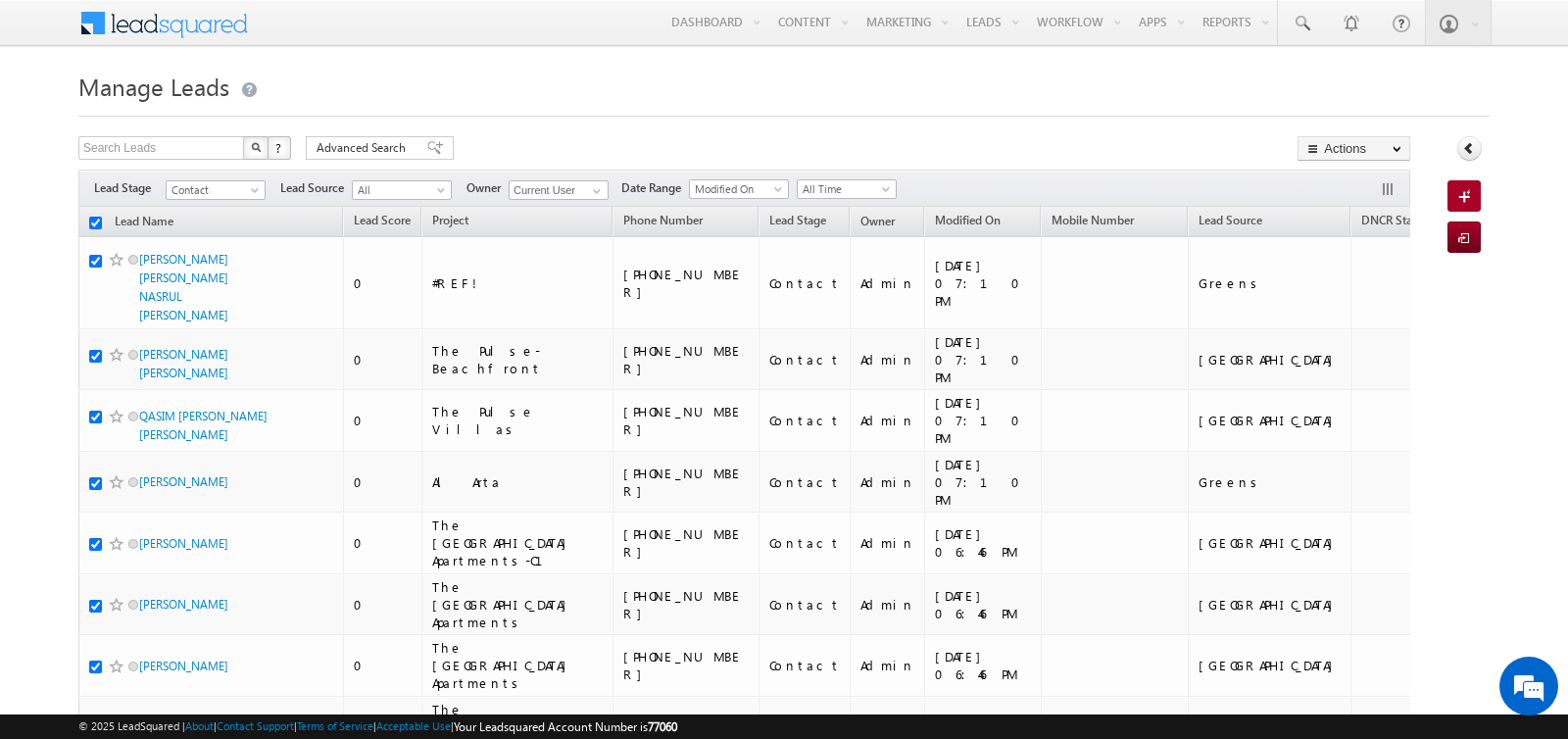
checkbox input "true"
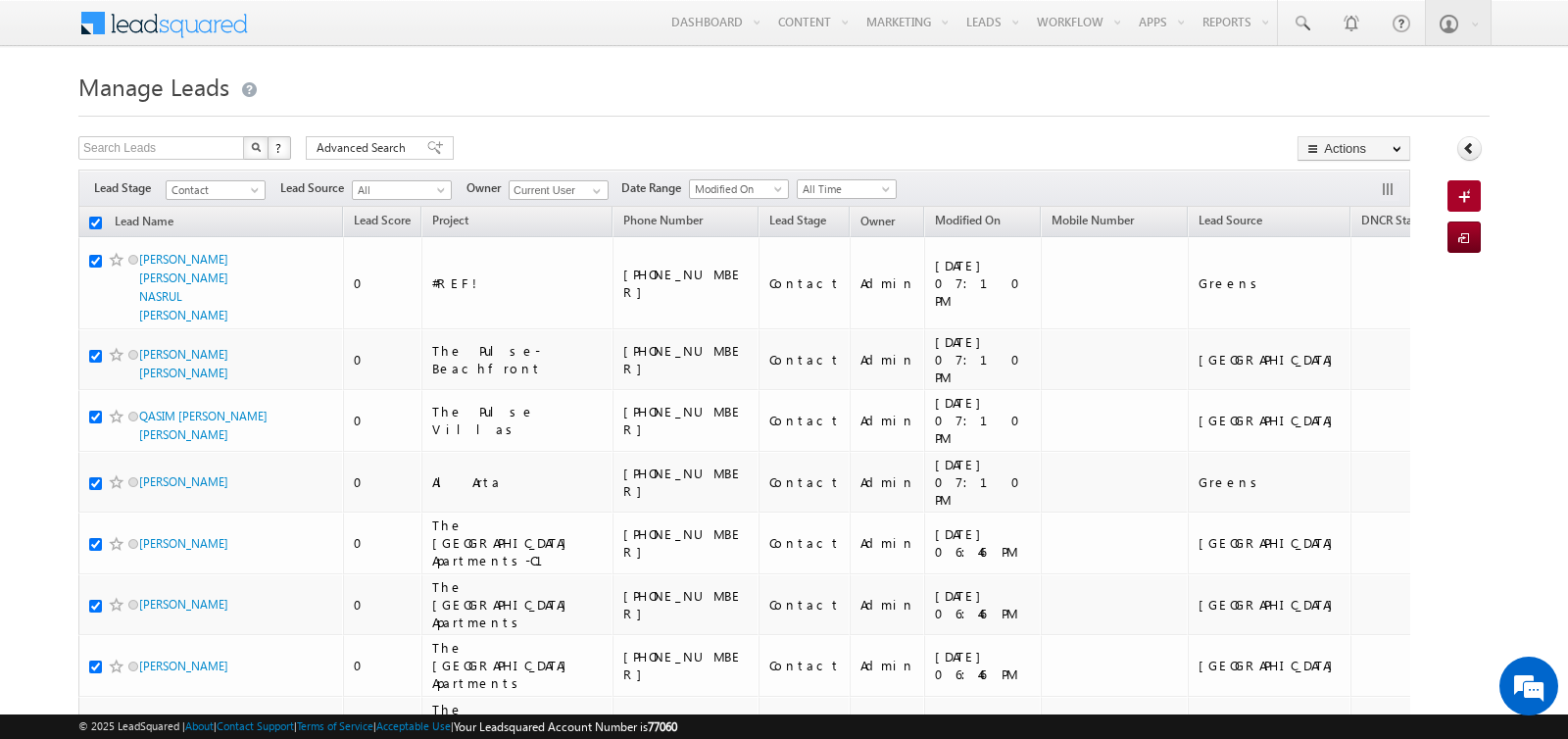
checkbox input "true"
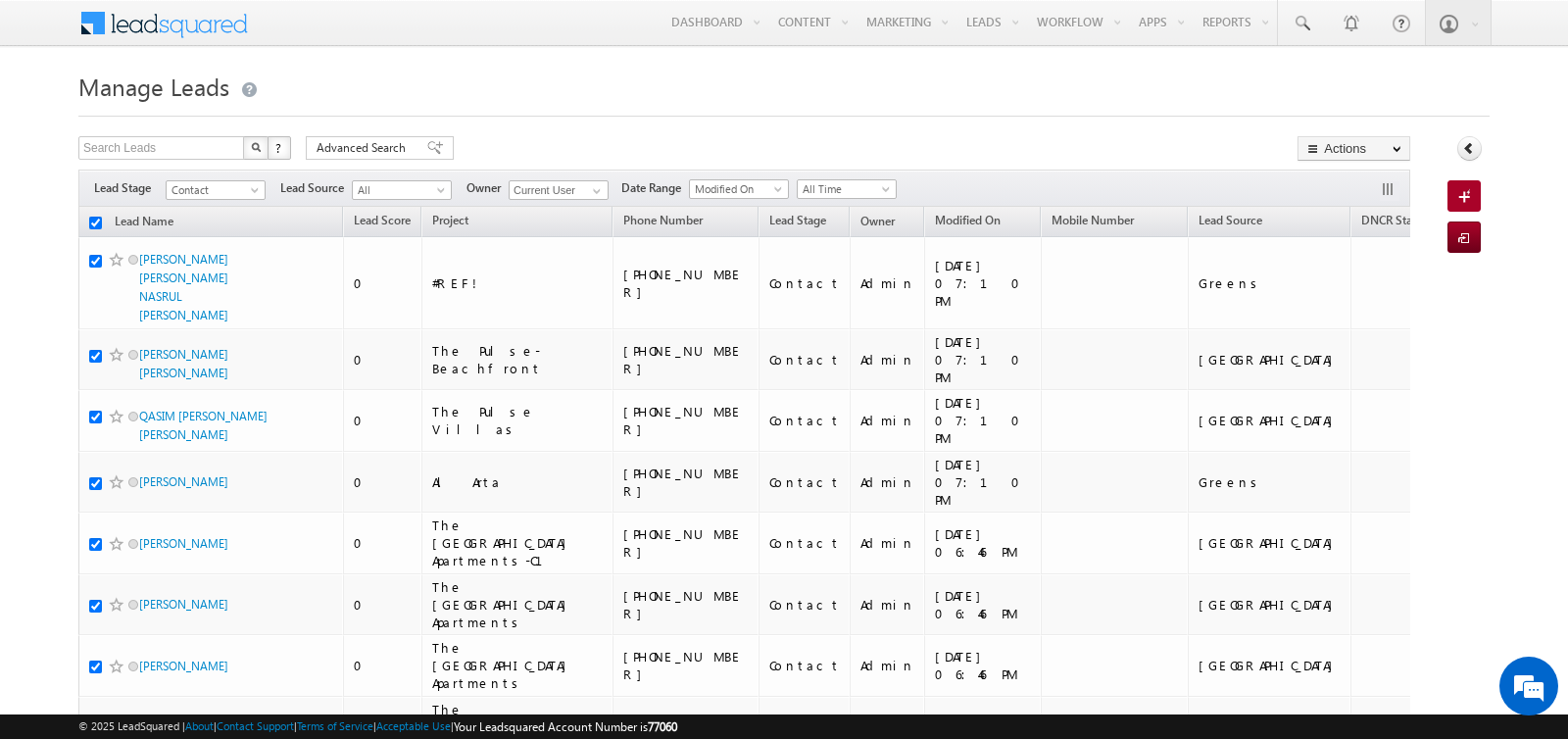
checkbox input "true"
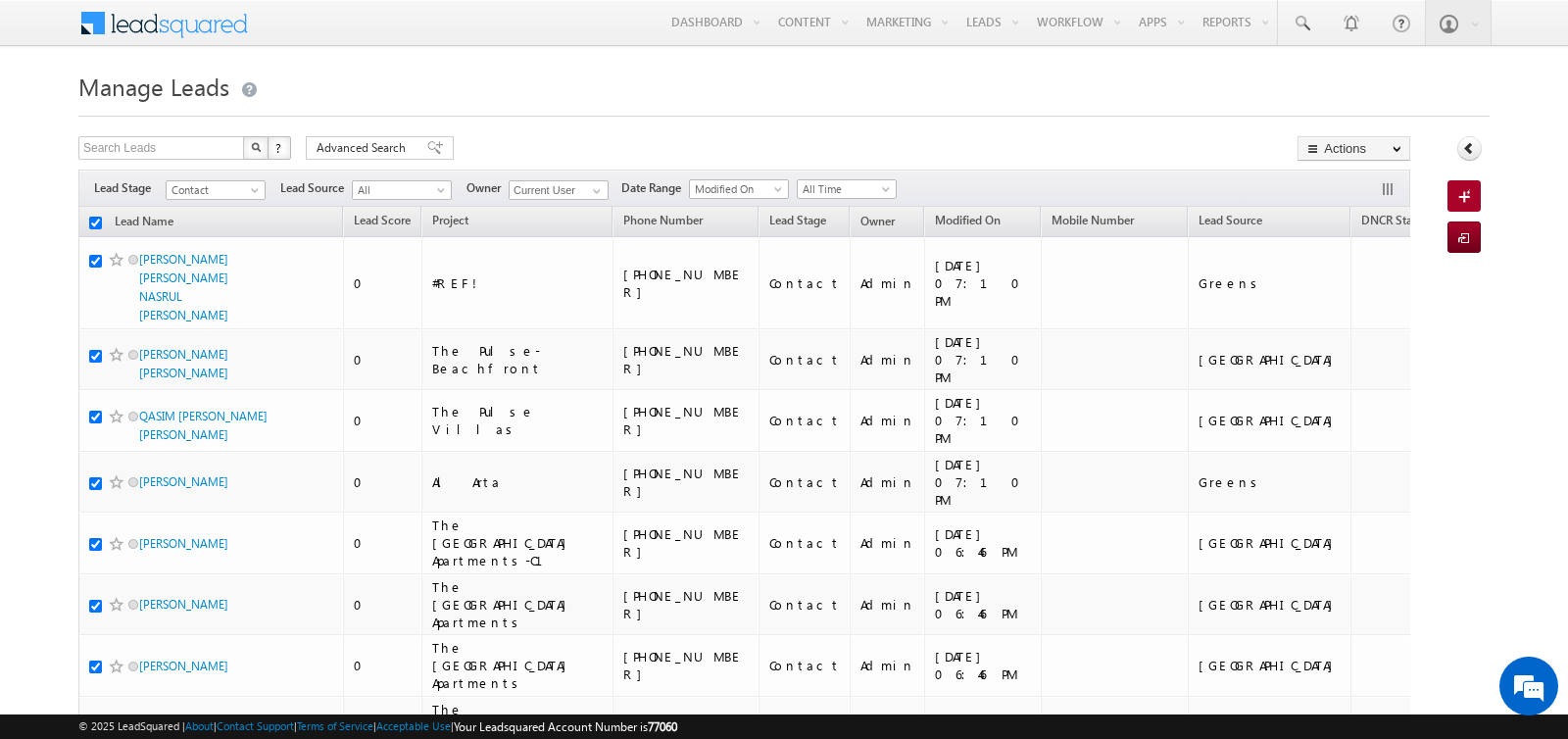
checkbox input "true"
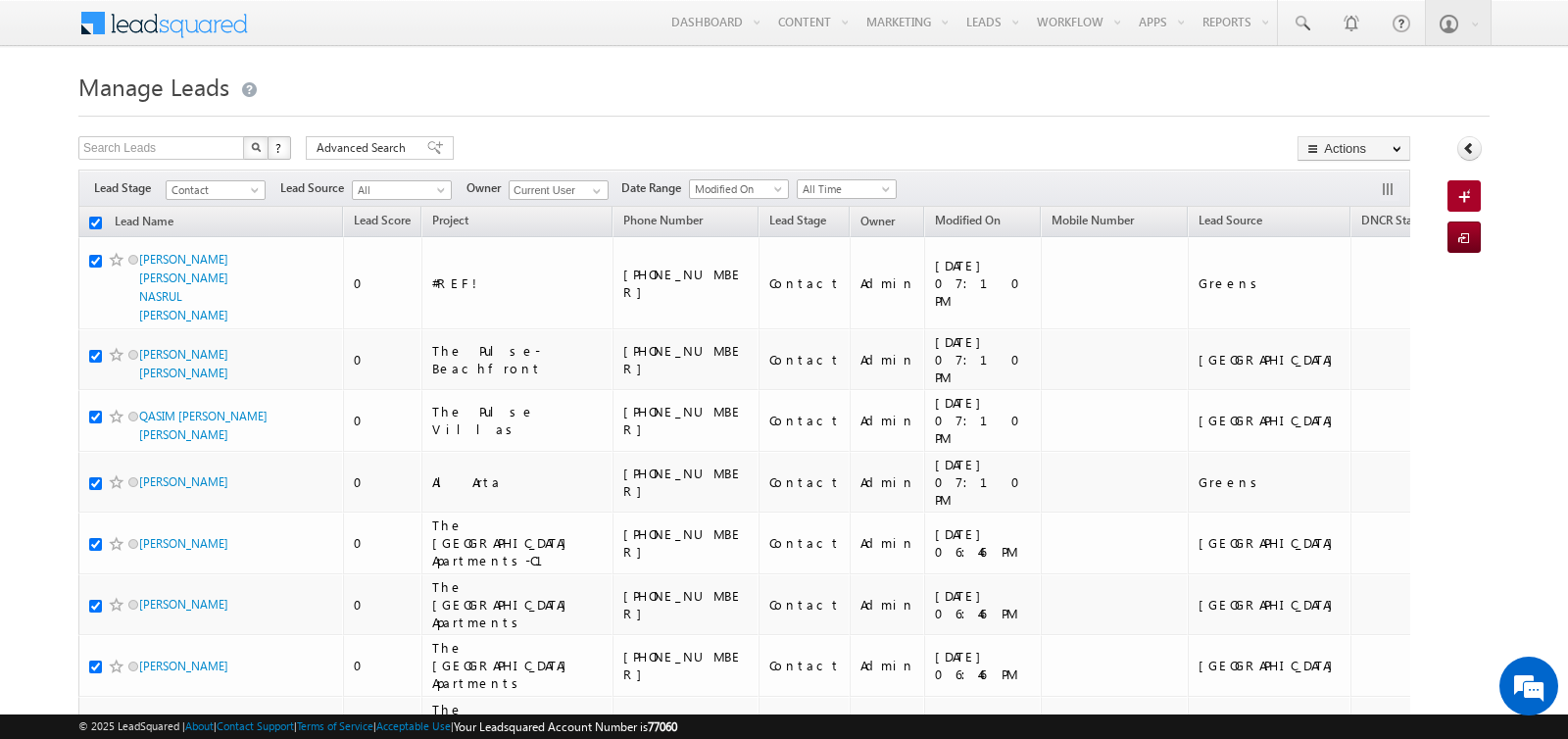
checkbox input "true"
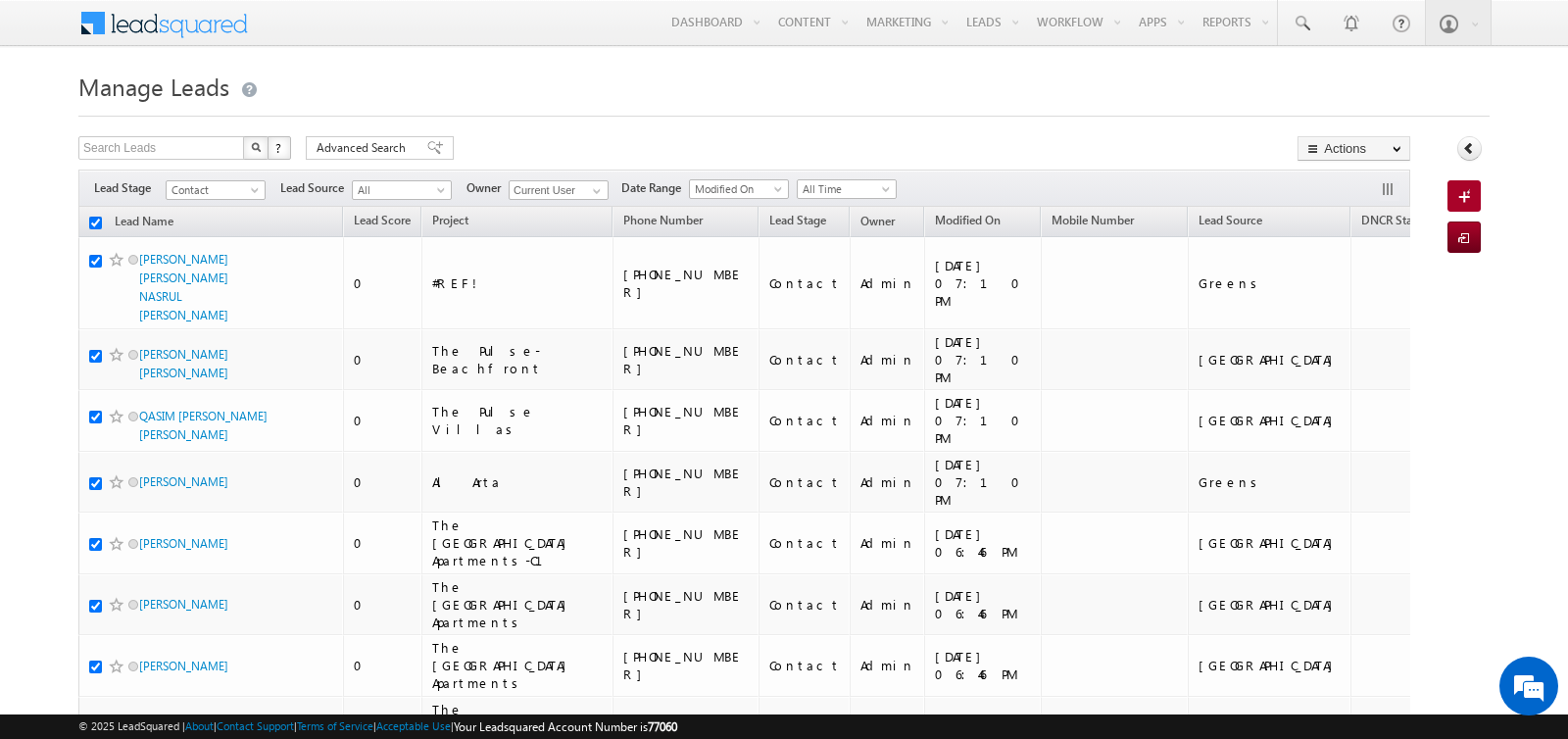
checkbox input "true"
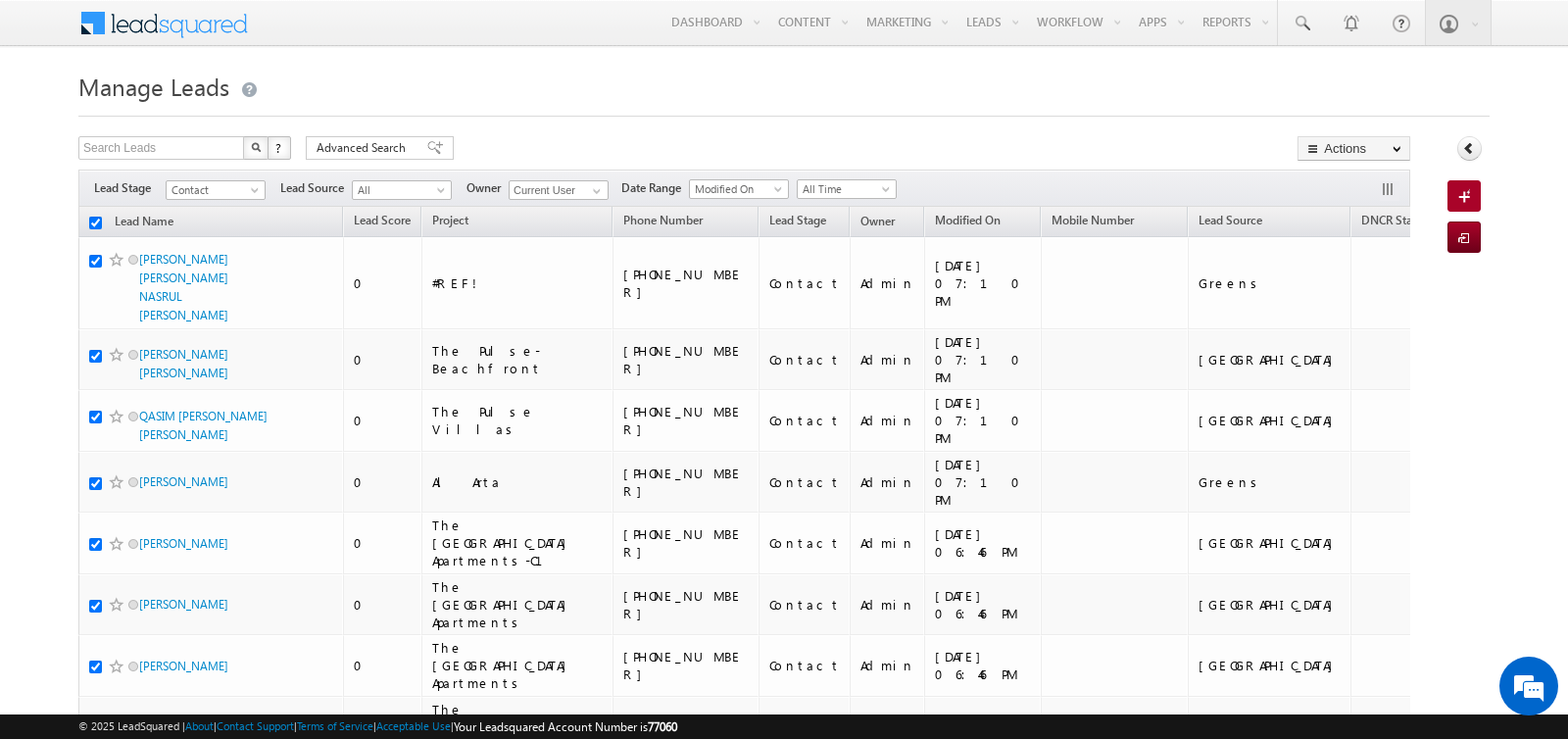
checkbox input "true"
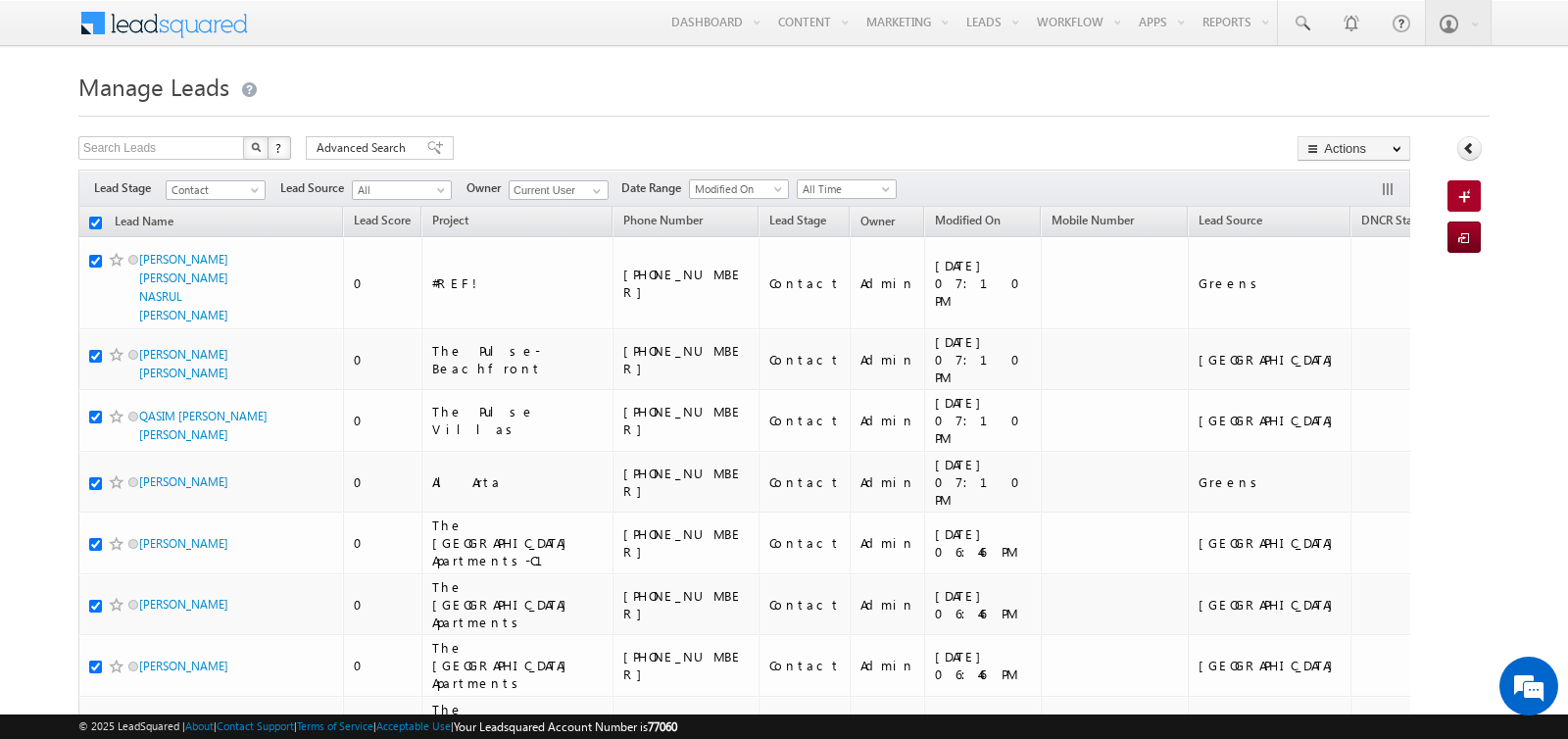
checkbox input "true"
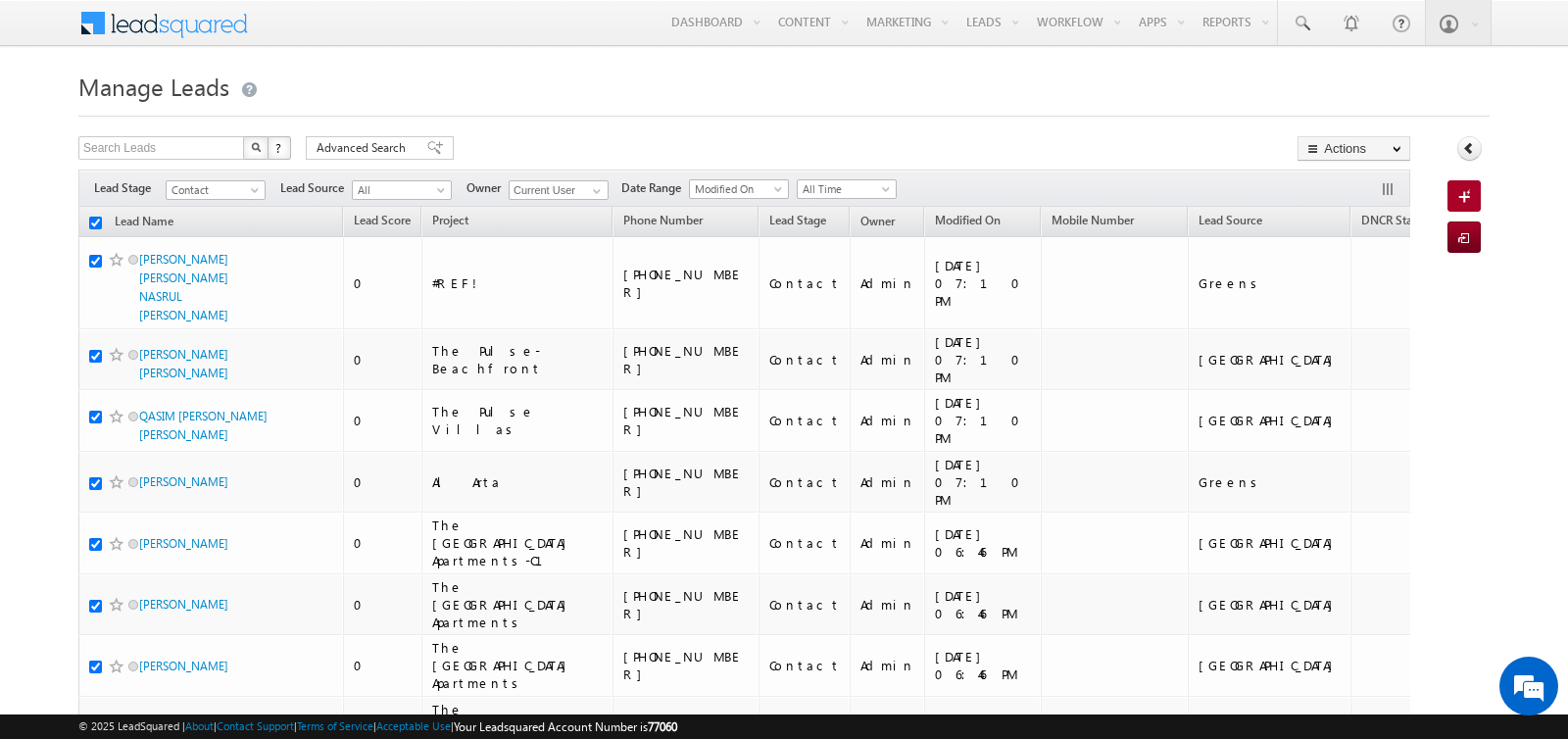
checkbox input "true"
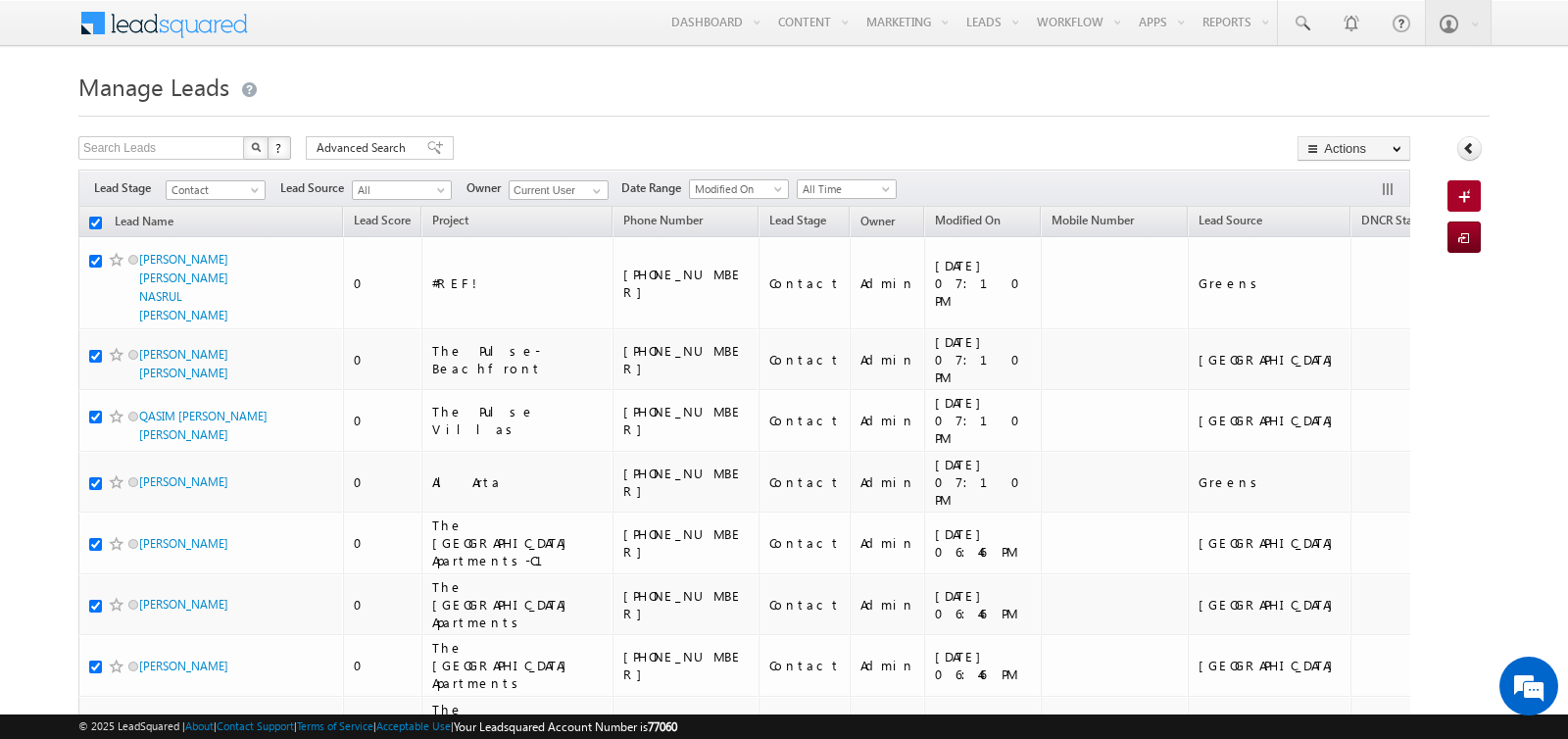
checkbox input "true"
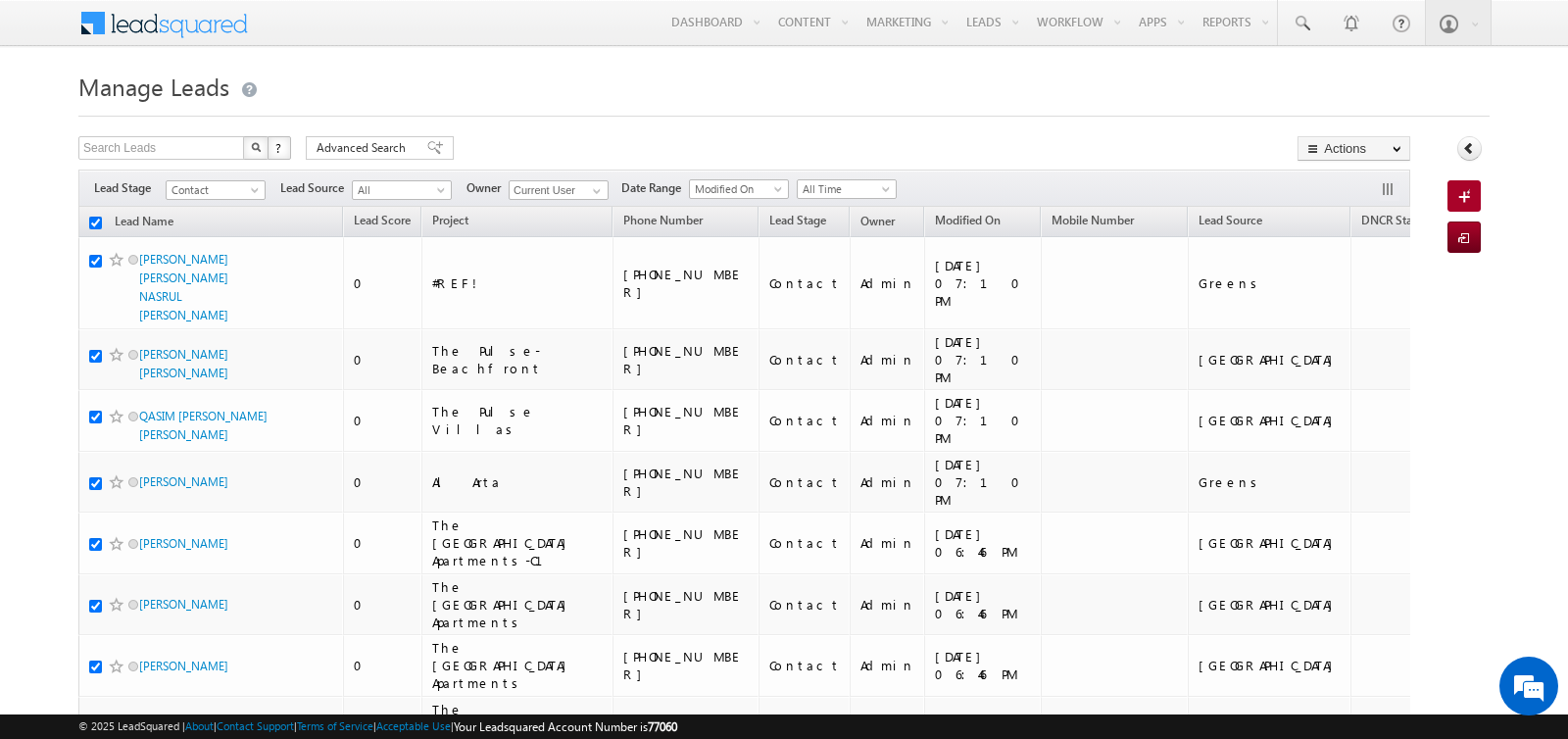
checkbox input "true"
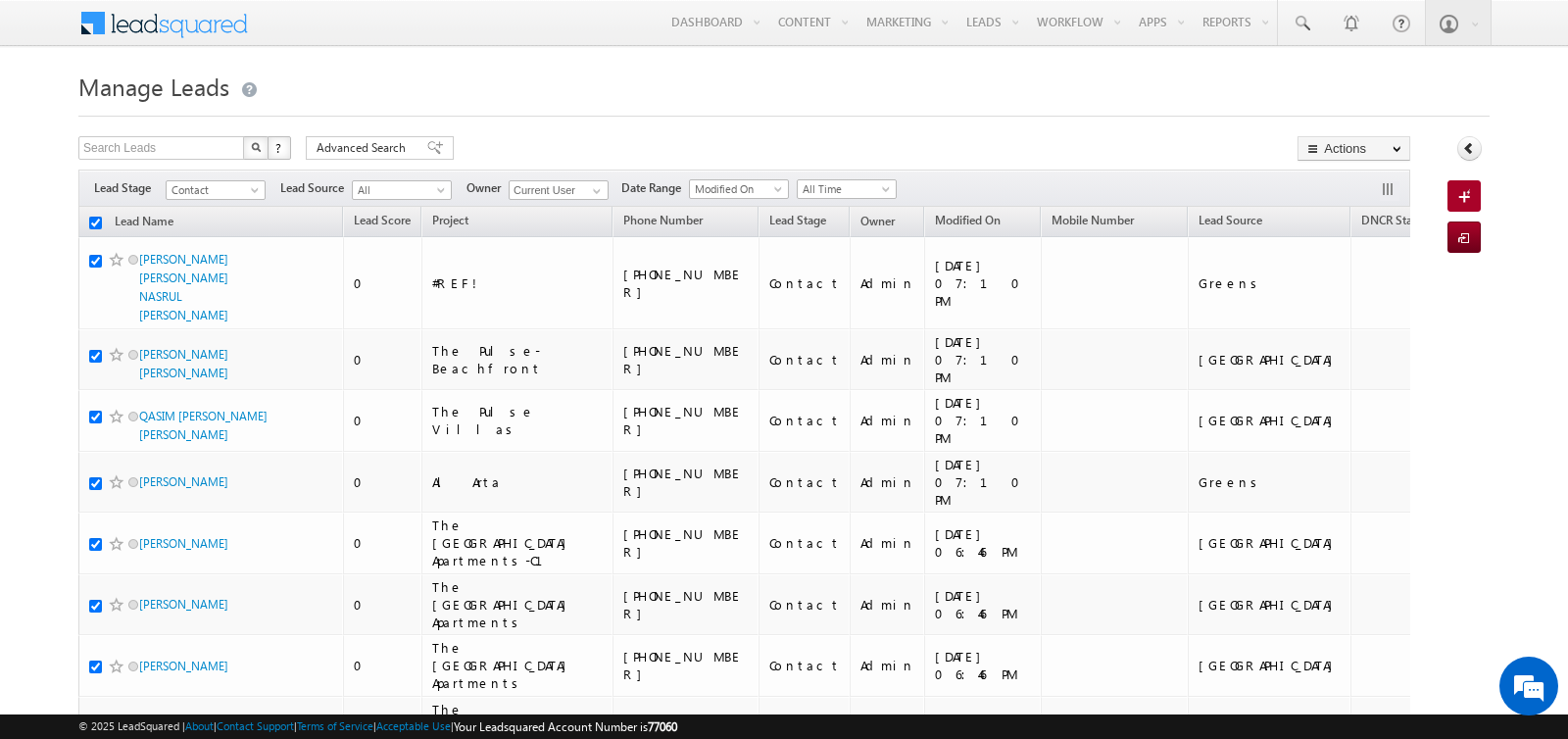
checkbox input "true"
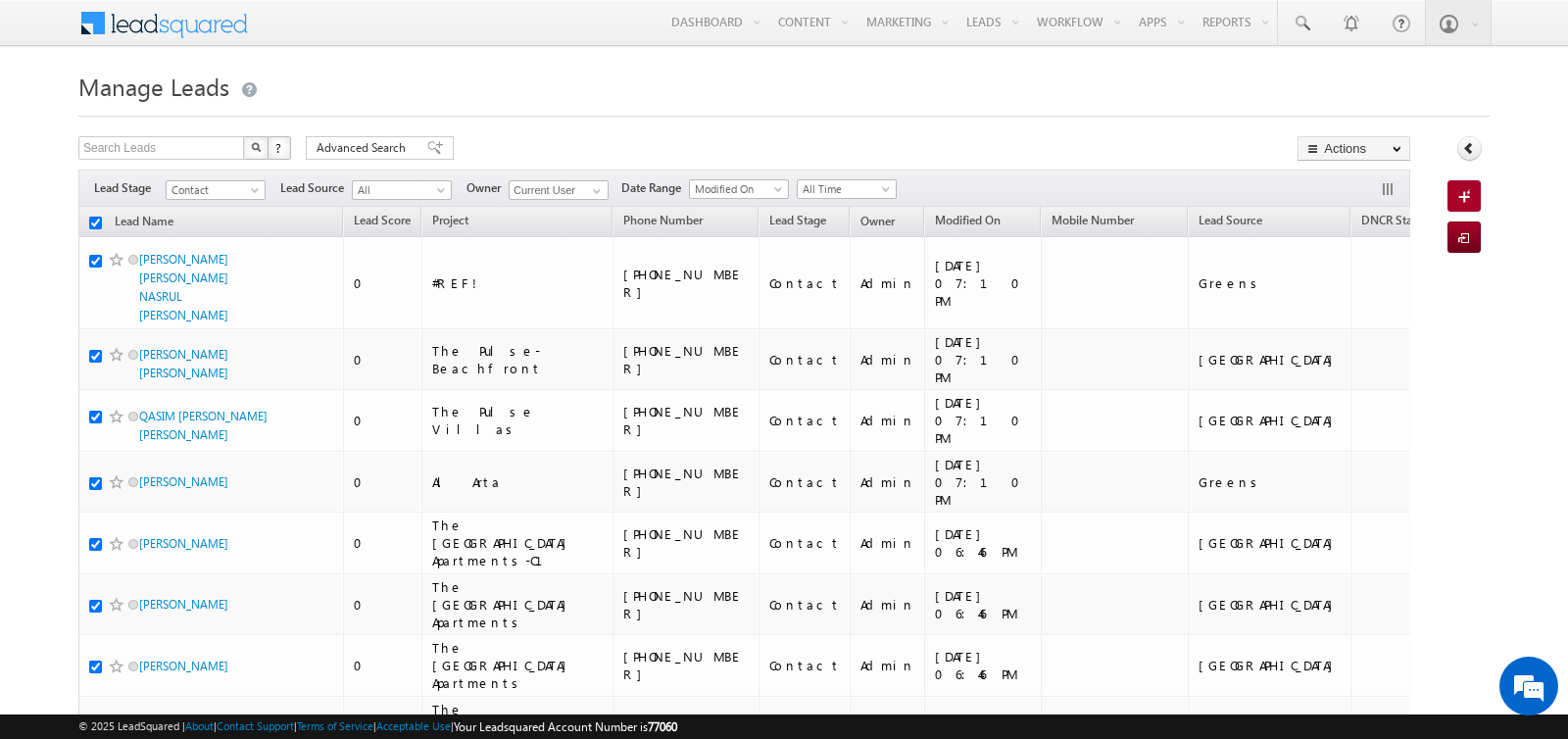
checkbox input "true"
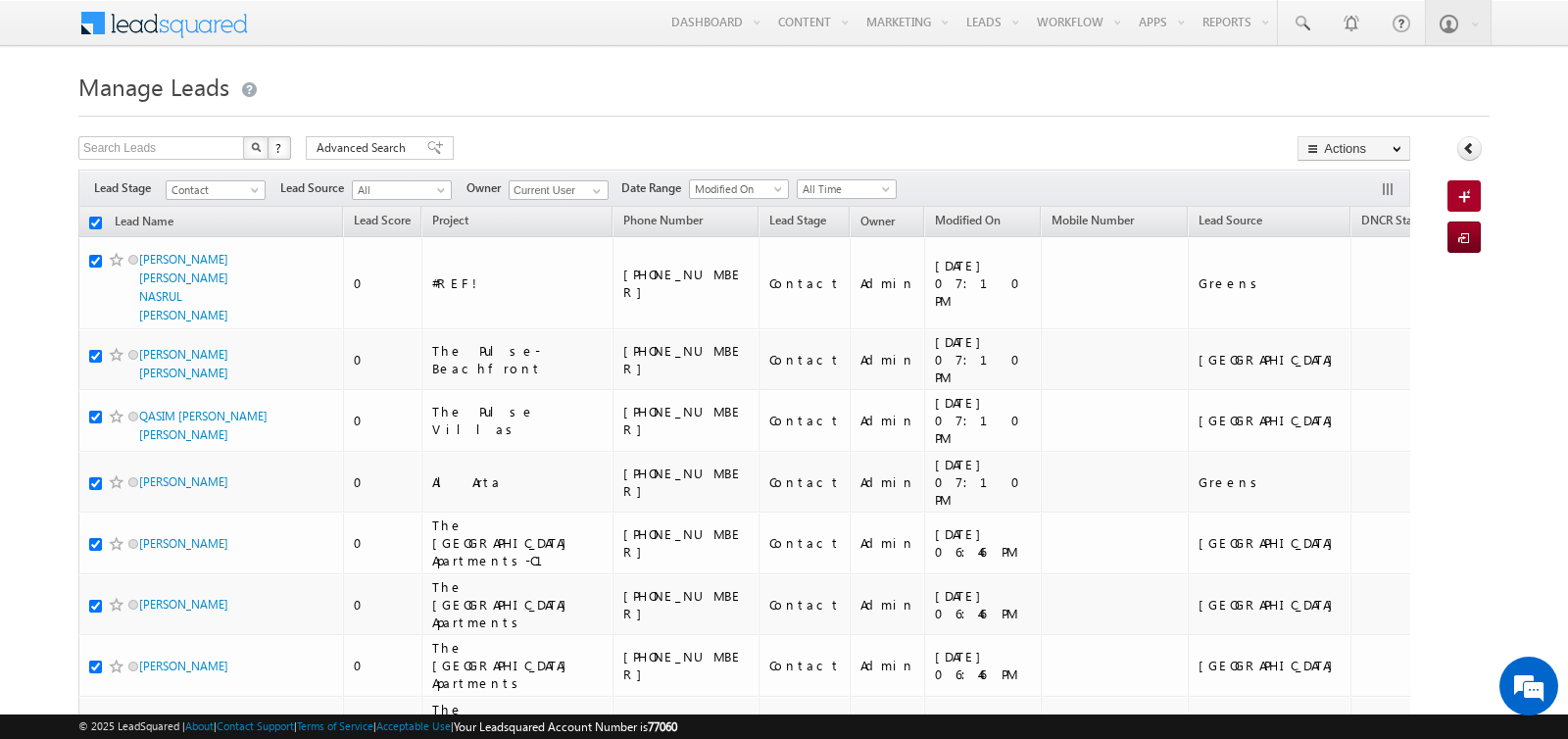
checkbox input "true"
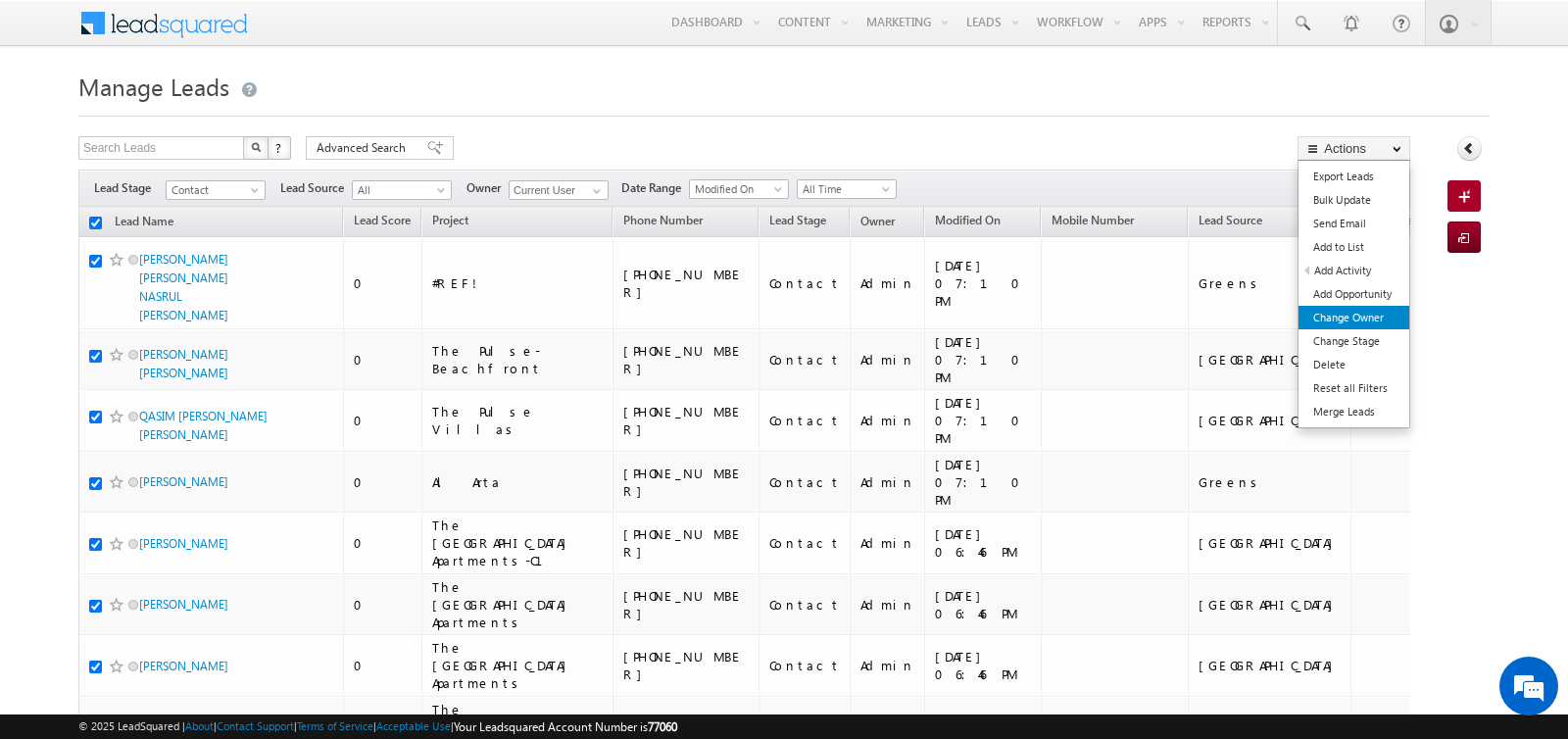
click at [1358, 316] on link "Change Owner" at bounding box center [1354, 318] width 111 height 24
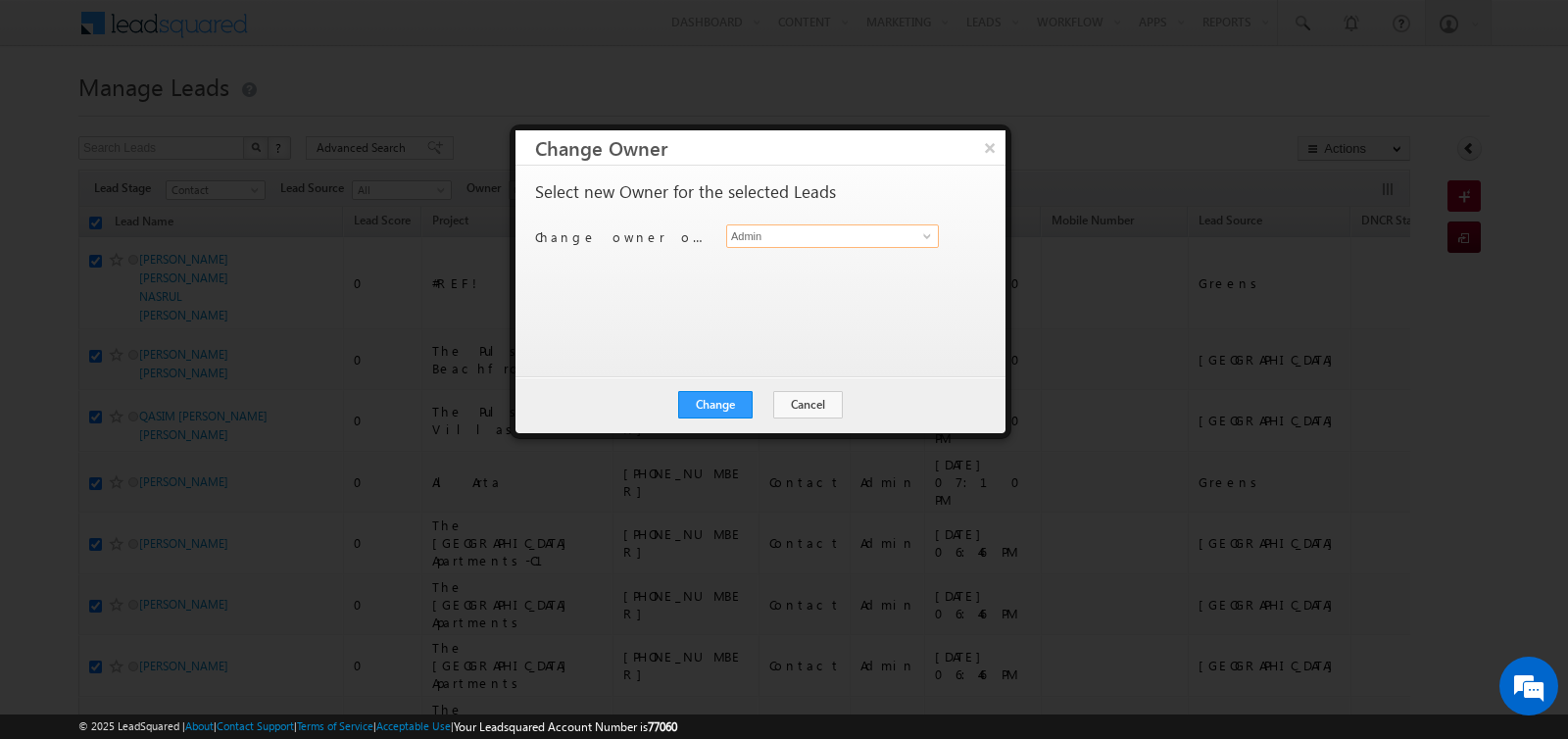
click at [840, 234] on input "Admin" at bounding box center [832, 237] width 213 height 24
click at [823, 263] on link "Khyati Khyati@indglobal.ae" at bounding box center [832, 265] width 213 height 37
click at [721, 399] on button "Change" at bounding box center [715, 404] width 75 height 27
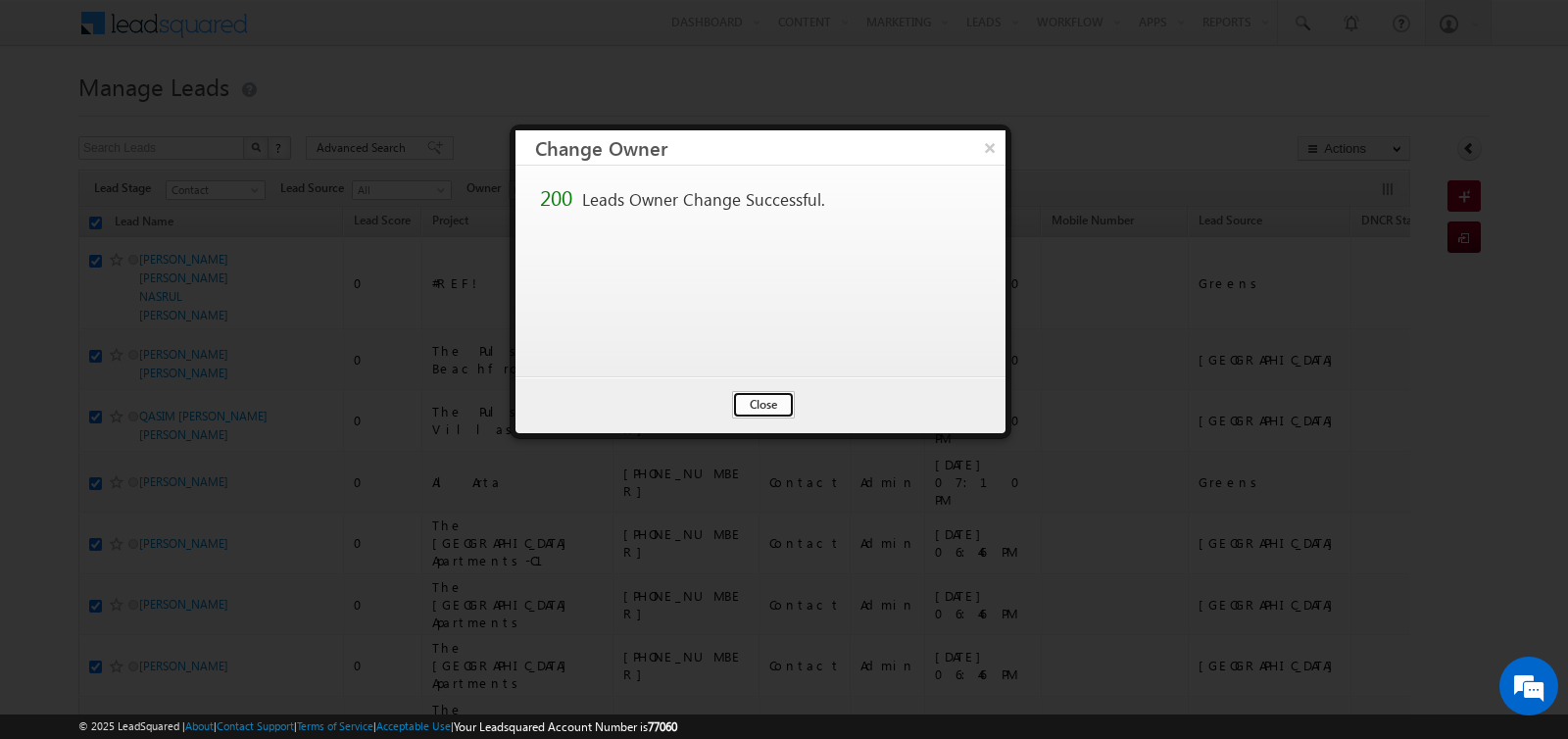
click at [757, 404] on button "Close" at bounding box center [763, 404] width 63 height 27
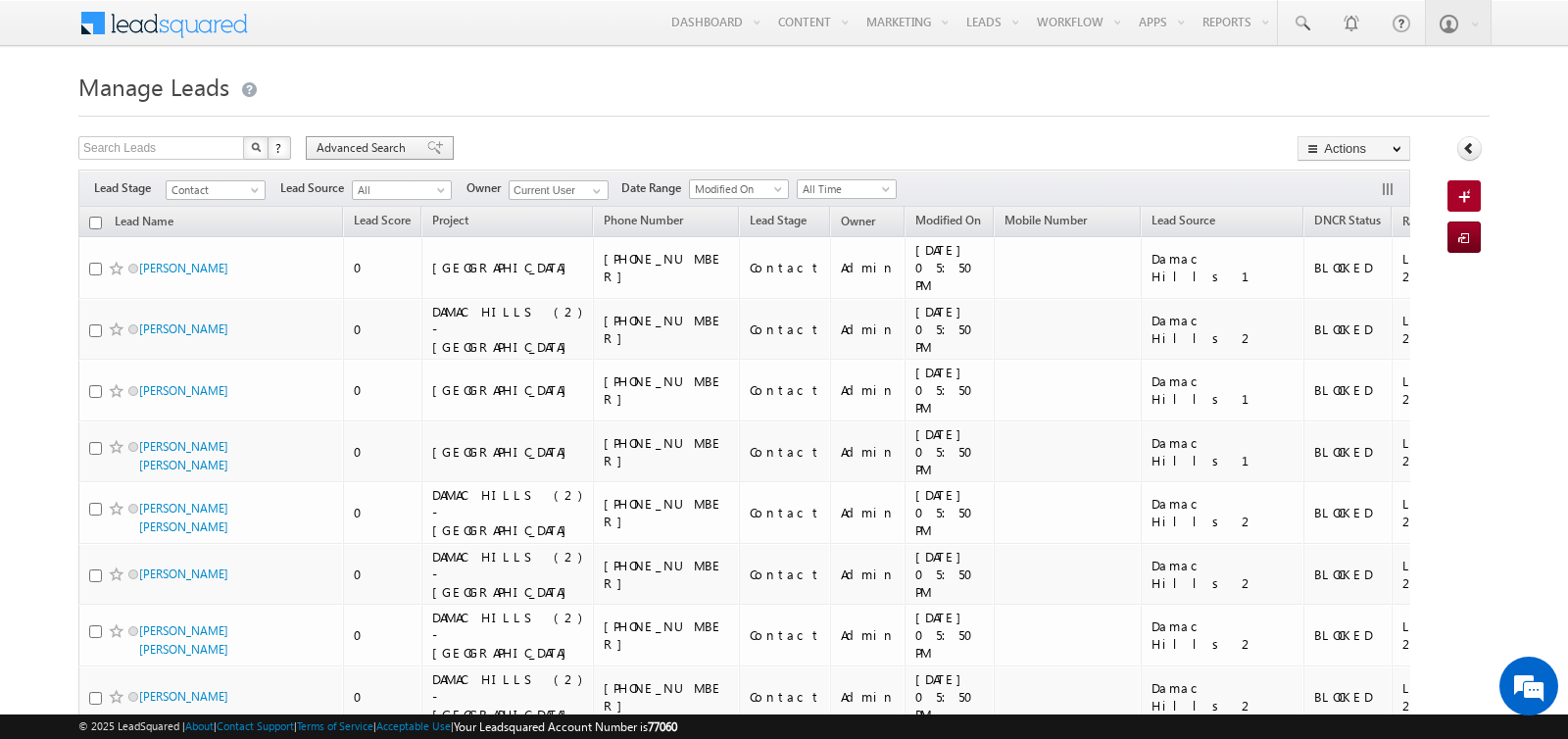
click at [374, 150] on span "Advanced Search" at bounding box center [364, 148] width 95 height 18
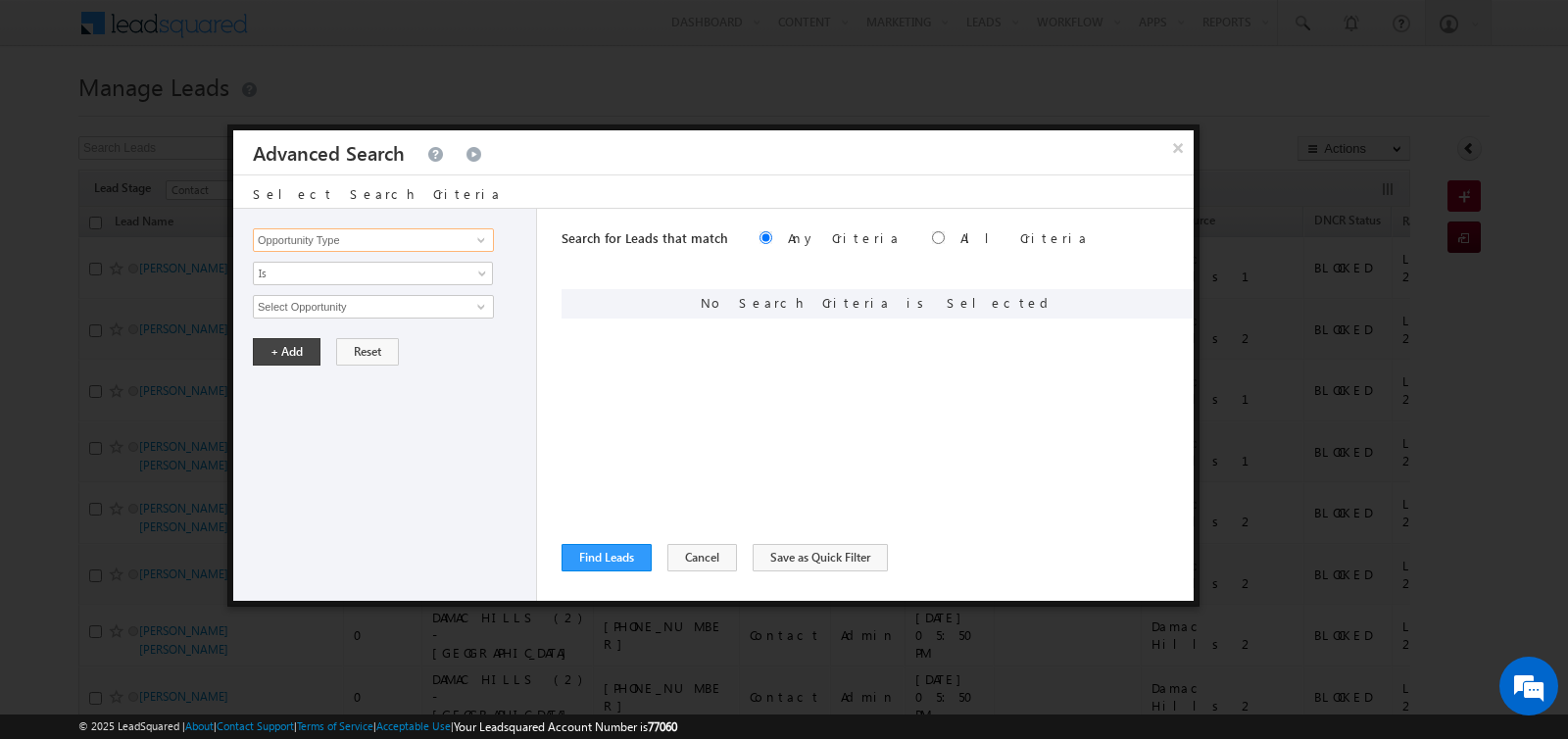
click at [440, 239] on input "Opportunity Type" at bounding box center [373, 241] width 241 height 24
click at [326, 282] on link "First Name" at bounding box center [373, 280] width 241 height 23
click at [326, 280] on span "Is" at bounding box center [360, 274] width 213 height 18
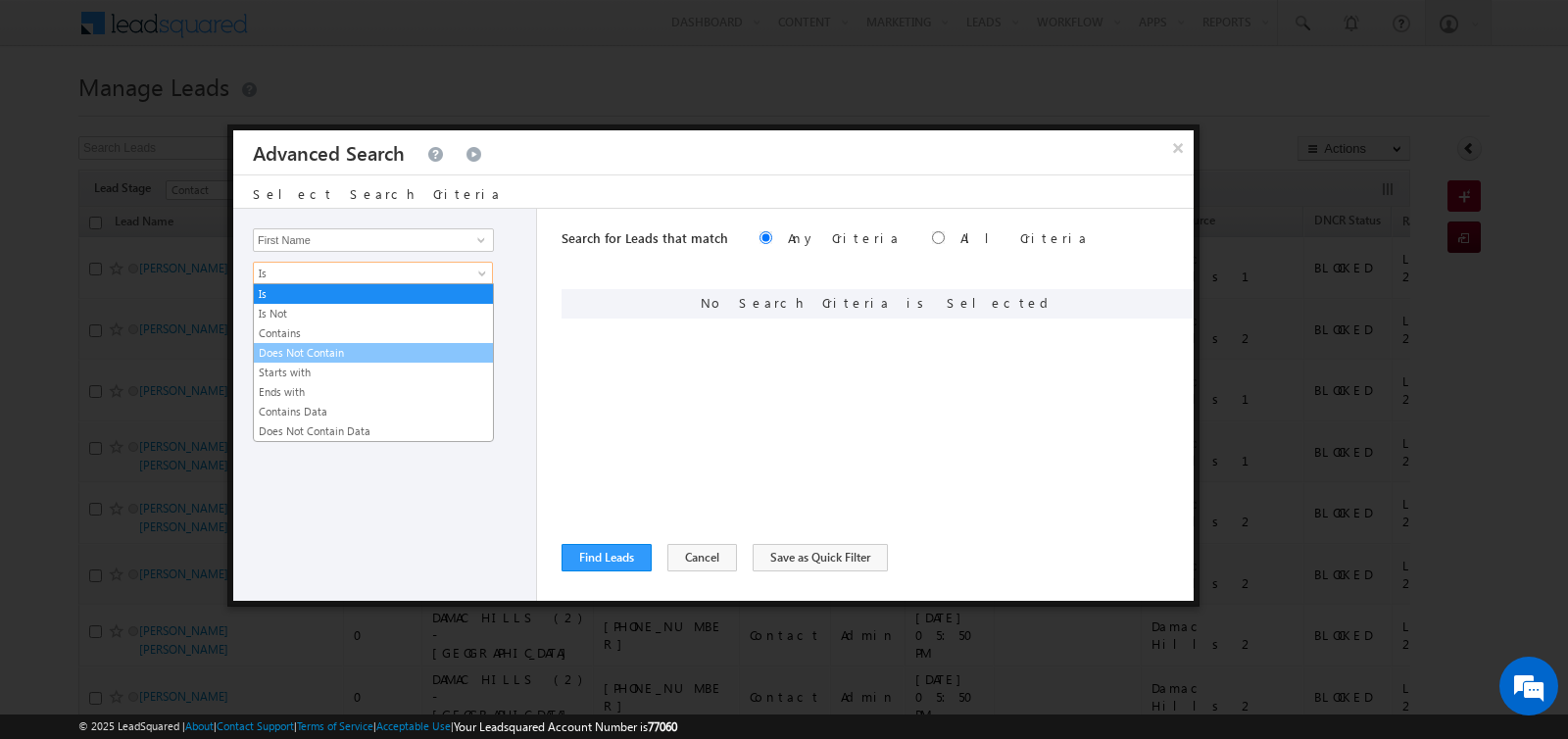
click at [328, 344] on li "Does Not Contain" at bounding box center [373, 354] width 239 height 20
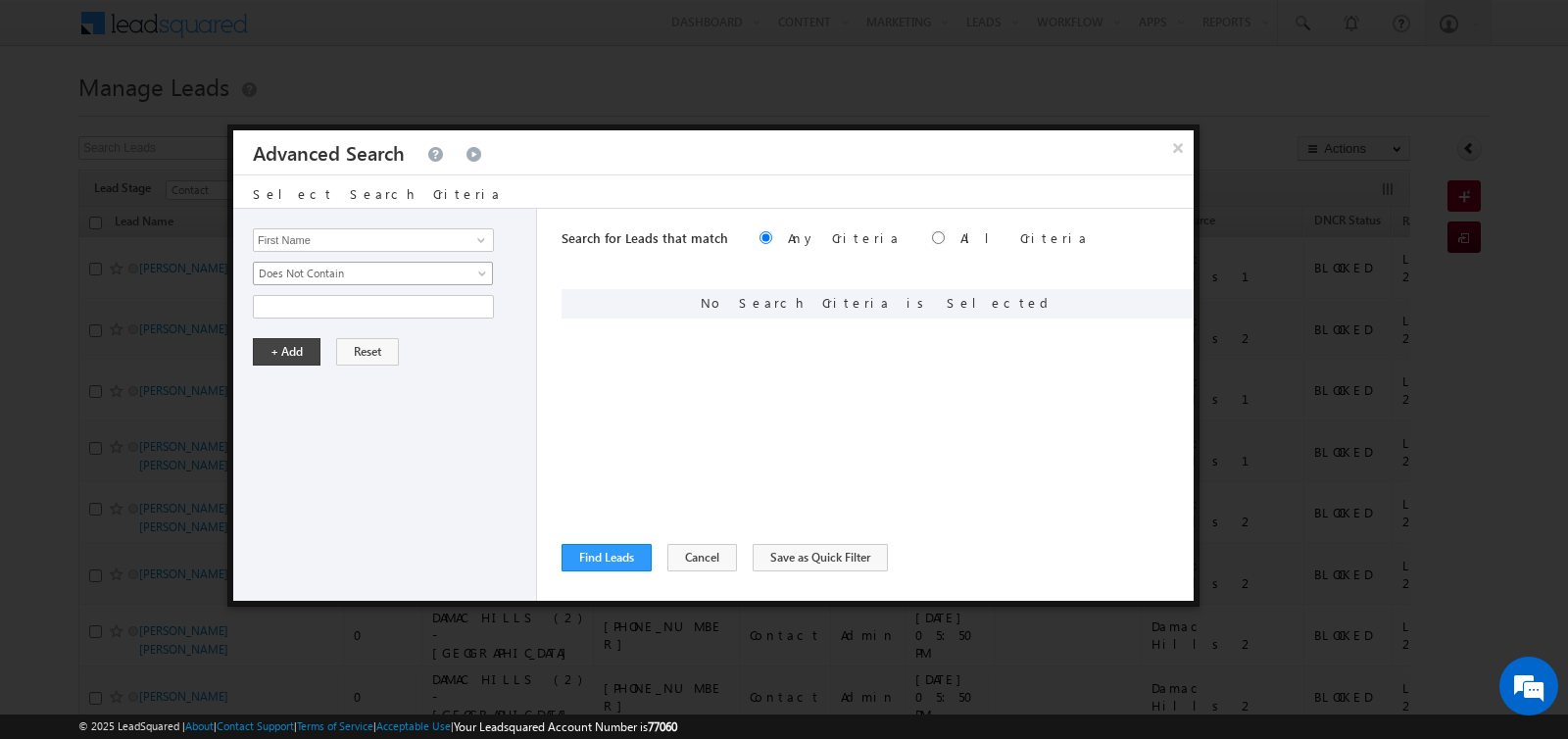
click at [327, 280] on span "Does Not Contain" at bounding box center [360, 274] width 213 height 18
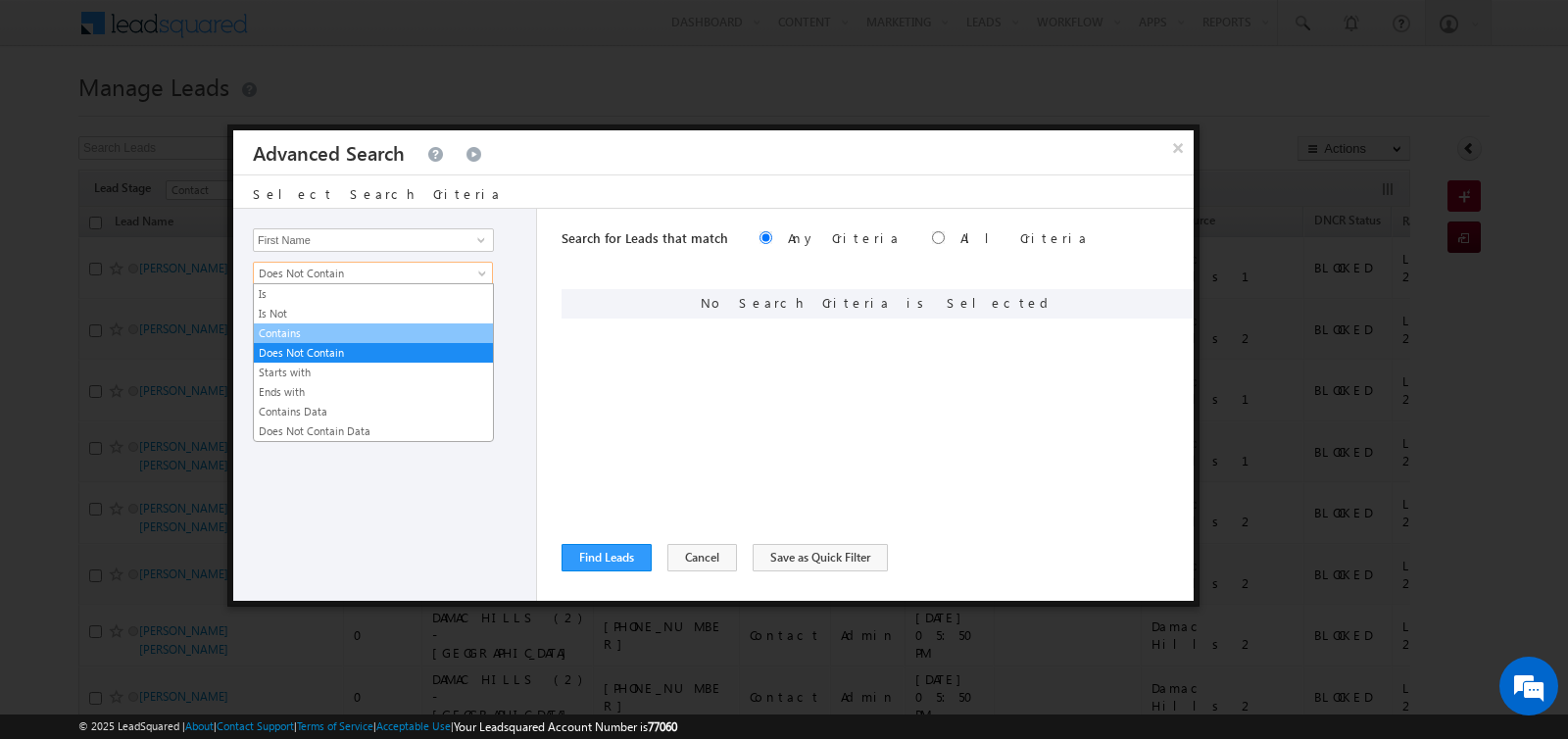
click at [321, 325] on link "Contains" at bounding box center [373, 334] width 239 height 18
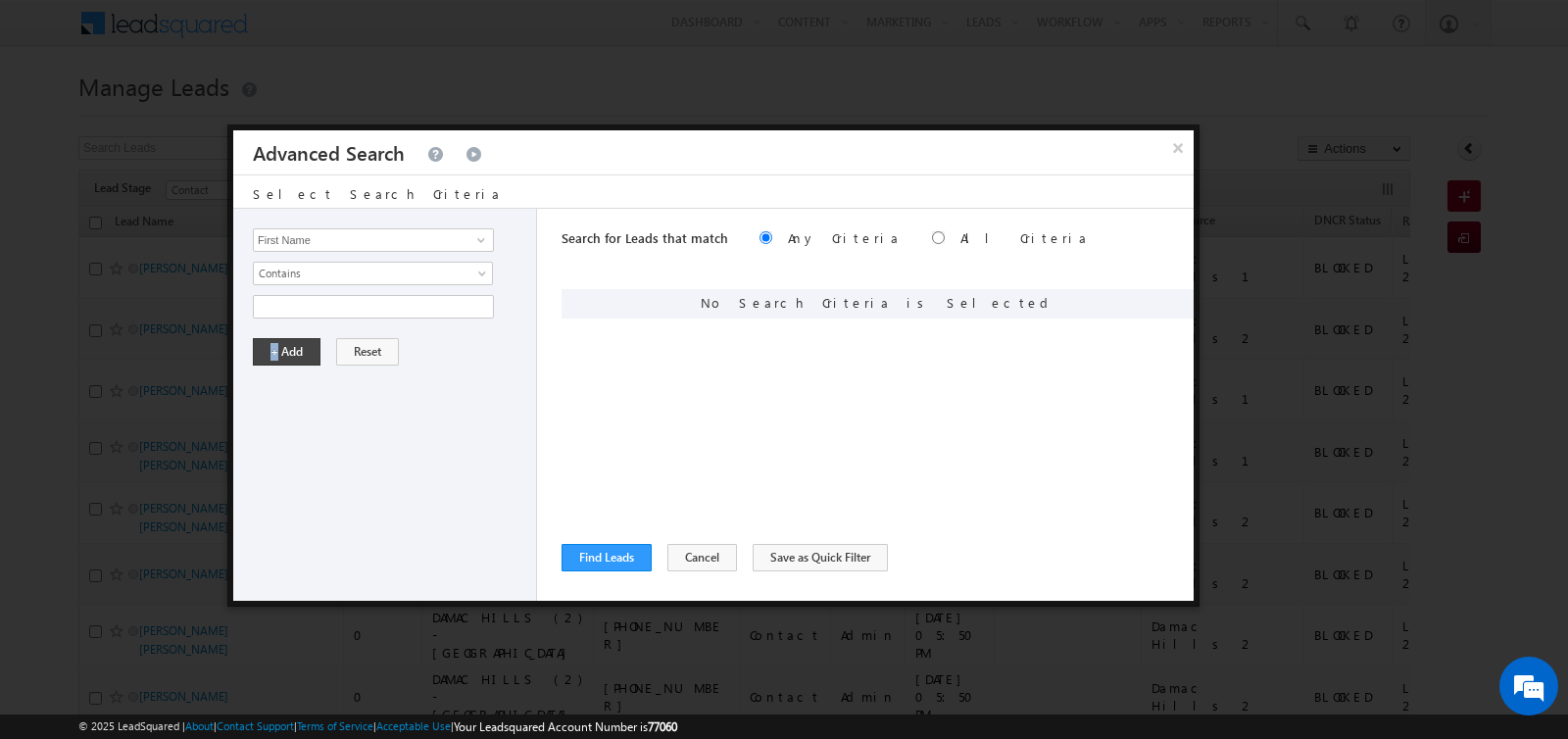
click at [321, 324] on div "Opportunity Type Lead Activity Task Sales Group Prospect Id Address 1 Address 2…" at bounding box center [386, 404] width 304 height 392
click at [316, 298] on input "text" at bounding box center [373, 307] width 241 height 24
click at [295, 343] on button "+ Add" at bounding box center [287, 352] width 68 height 27
click at [299, 348] on button "+ Add" at bounding box center [287, 352] width 68 height 27
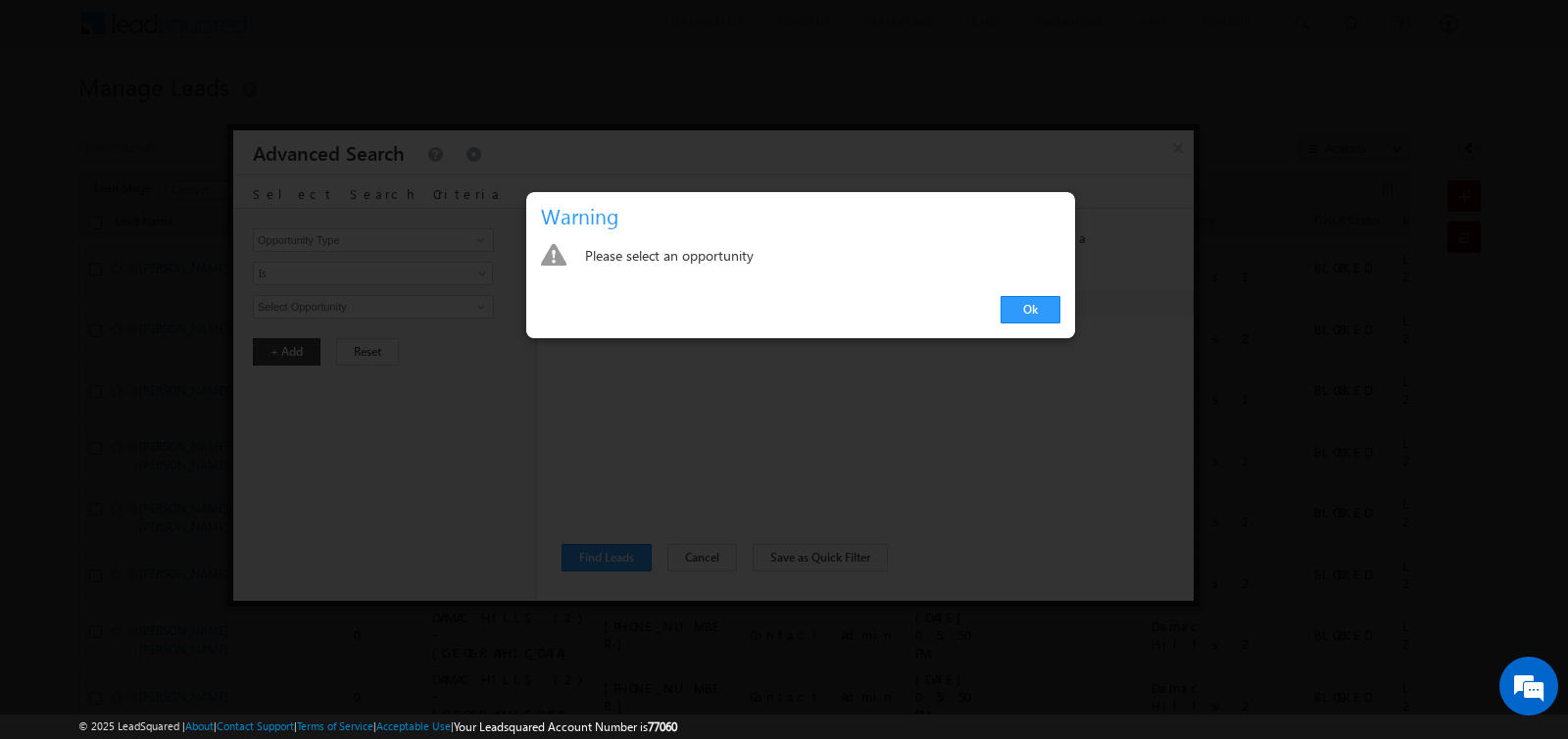
click at [990, 314] on div "Ok" at bounding box center [801, 311] width 549 height 56
click at [998, 311] on div "Ok" at bounding box center [801, 311] width 549 height 56
click at [1009, 314] on link "Ok" at bounding box center [1031, 309] width 60 height 27
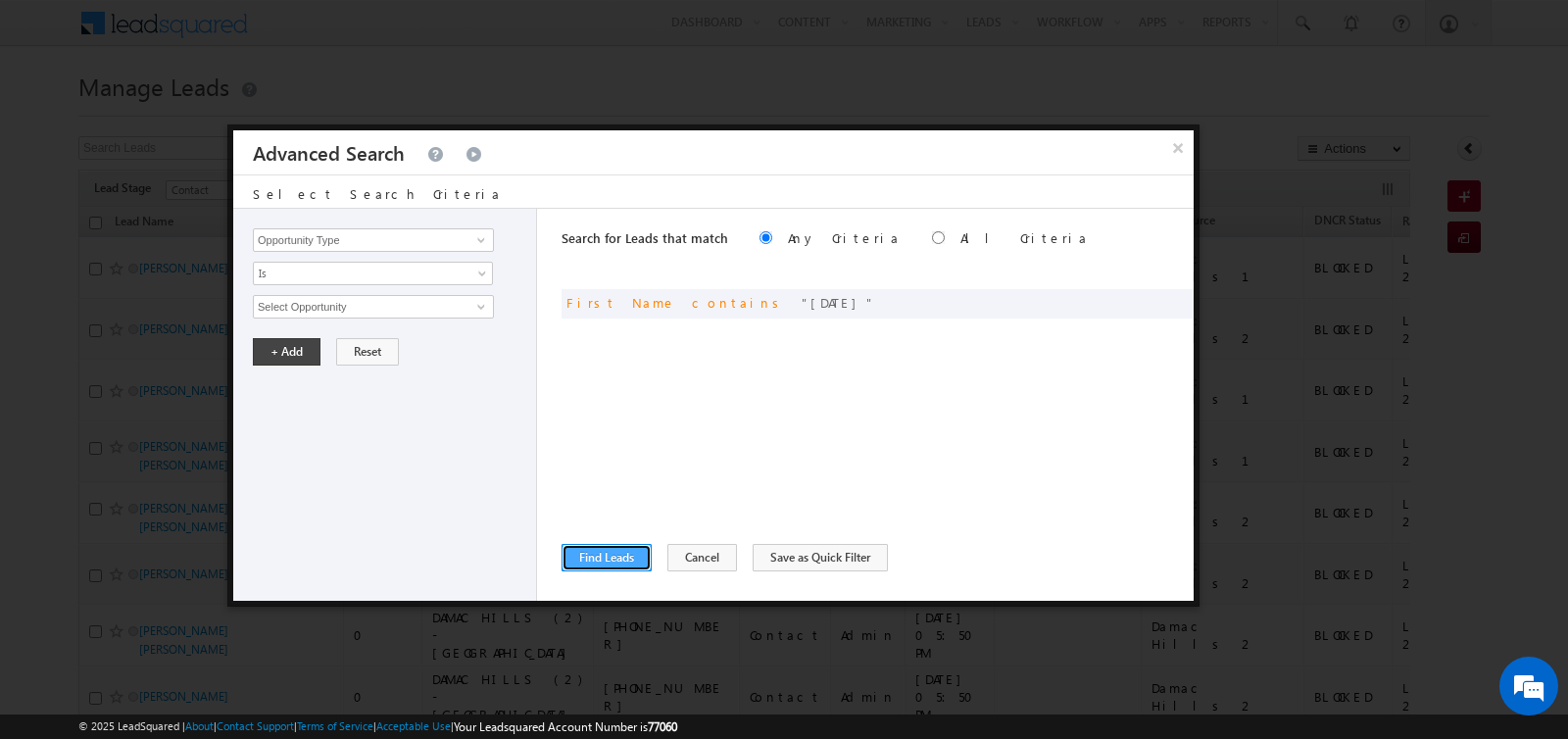
click at [583, 563] on button "Find Leads" at bounding box center [606, 557] width 90 height 27
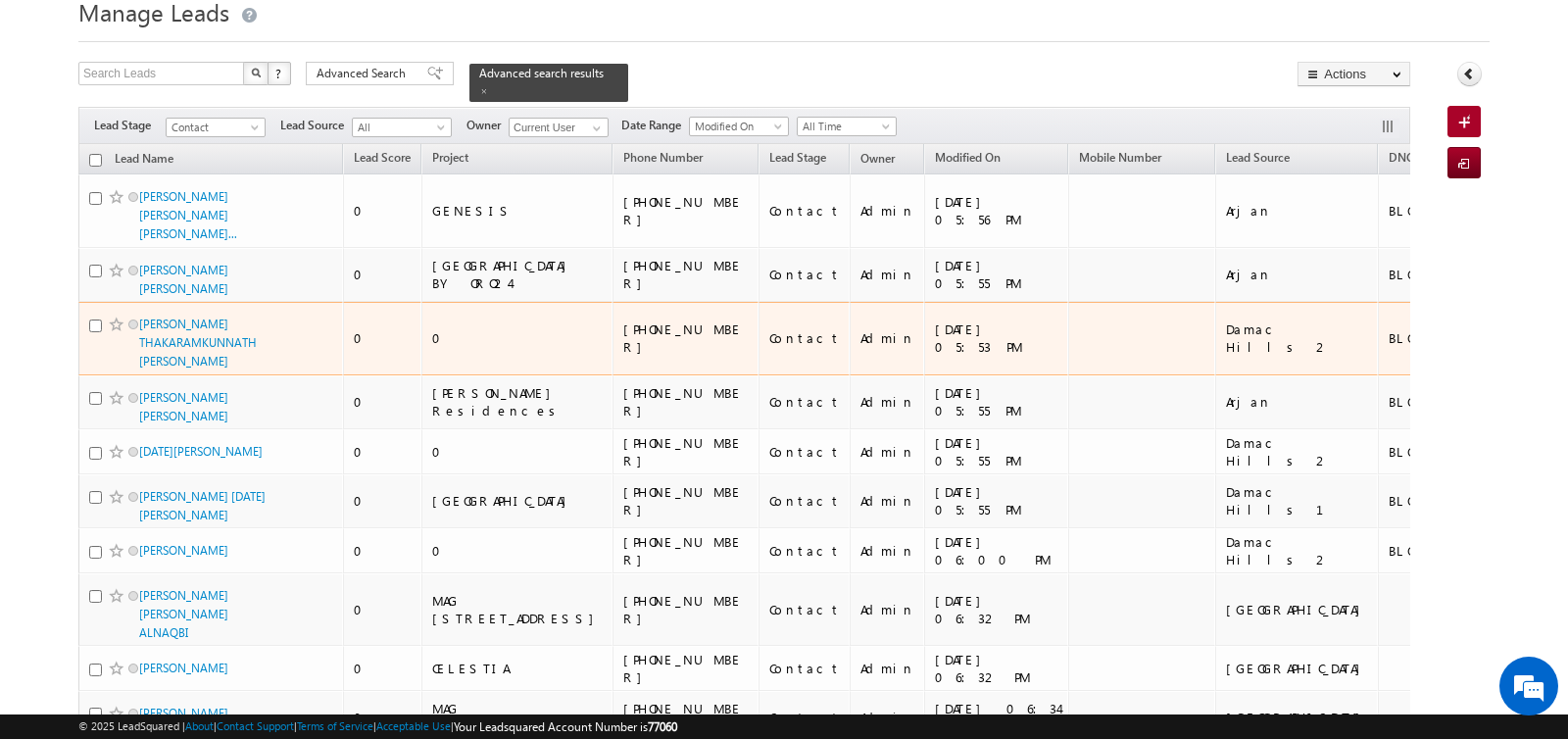
scroll to position [82, 0]
